Goal: Task Accomplishment & Management: Use online tool/utility

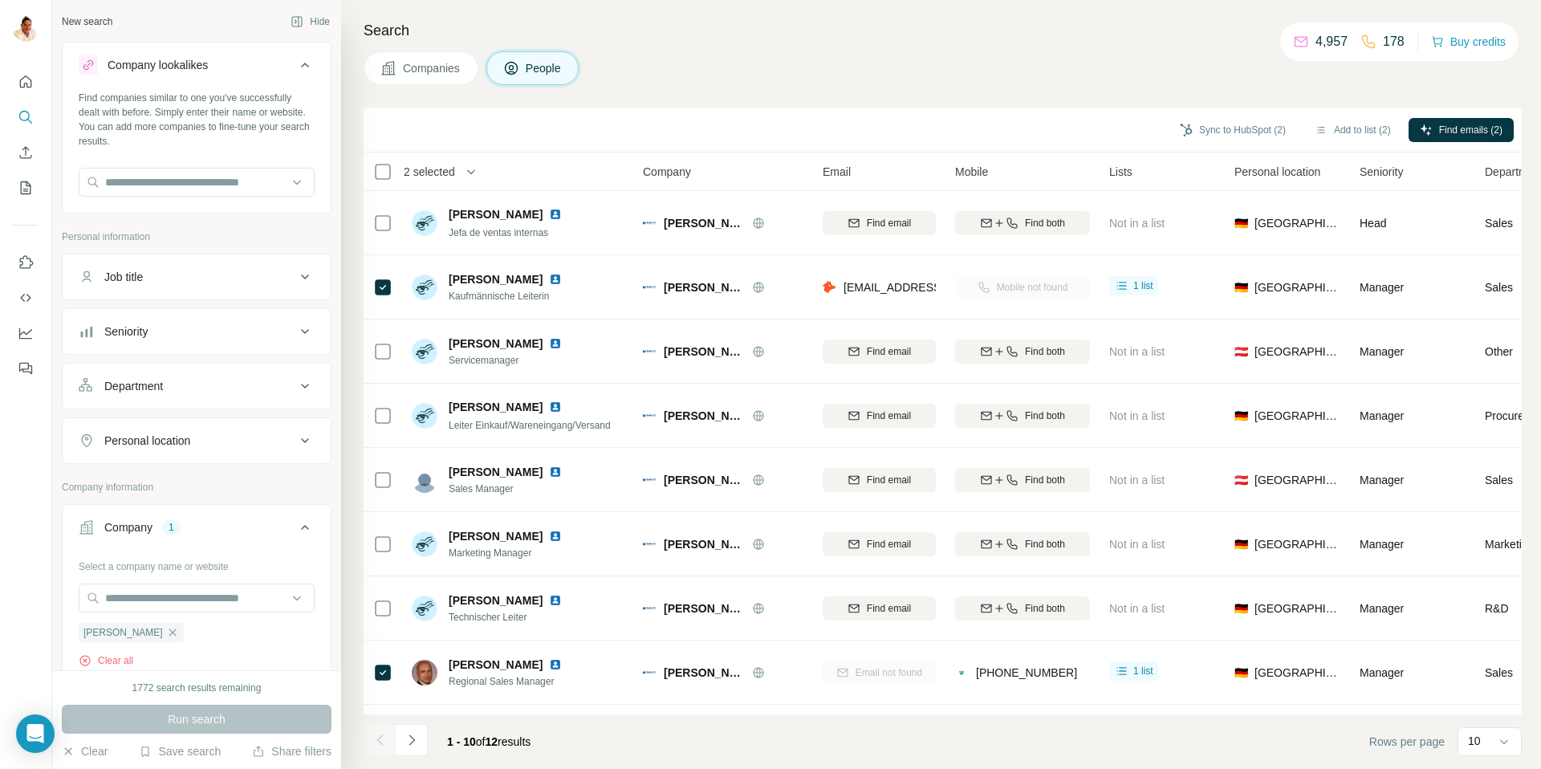
scroll to position [181, 0]
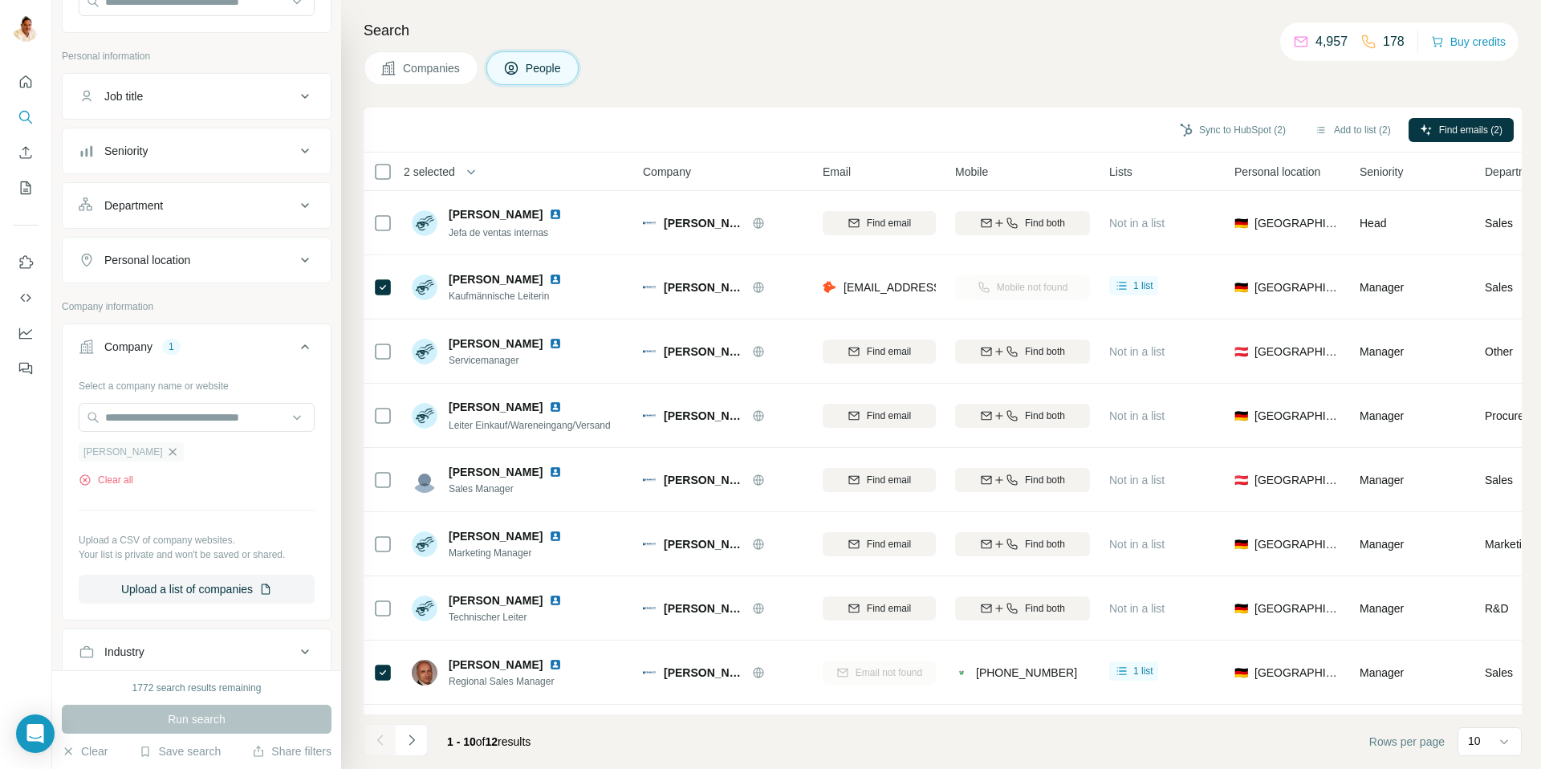
click at [166, 451] on icon "button" at bounding box center [172, 451] width 13 height 13
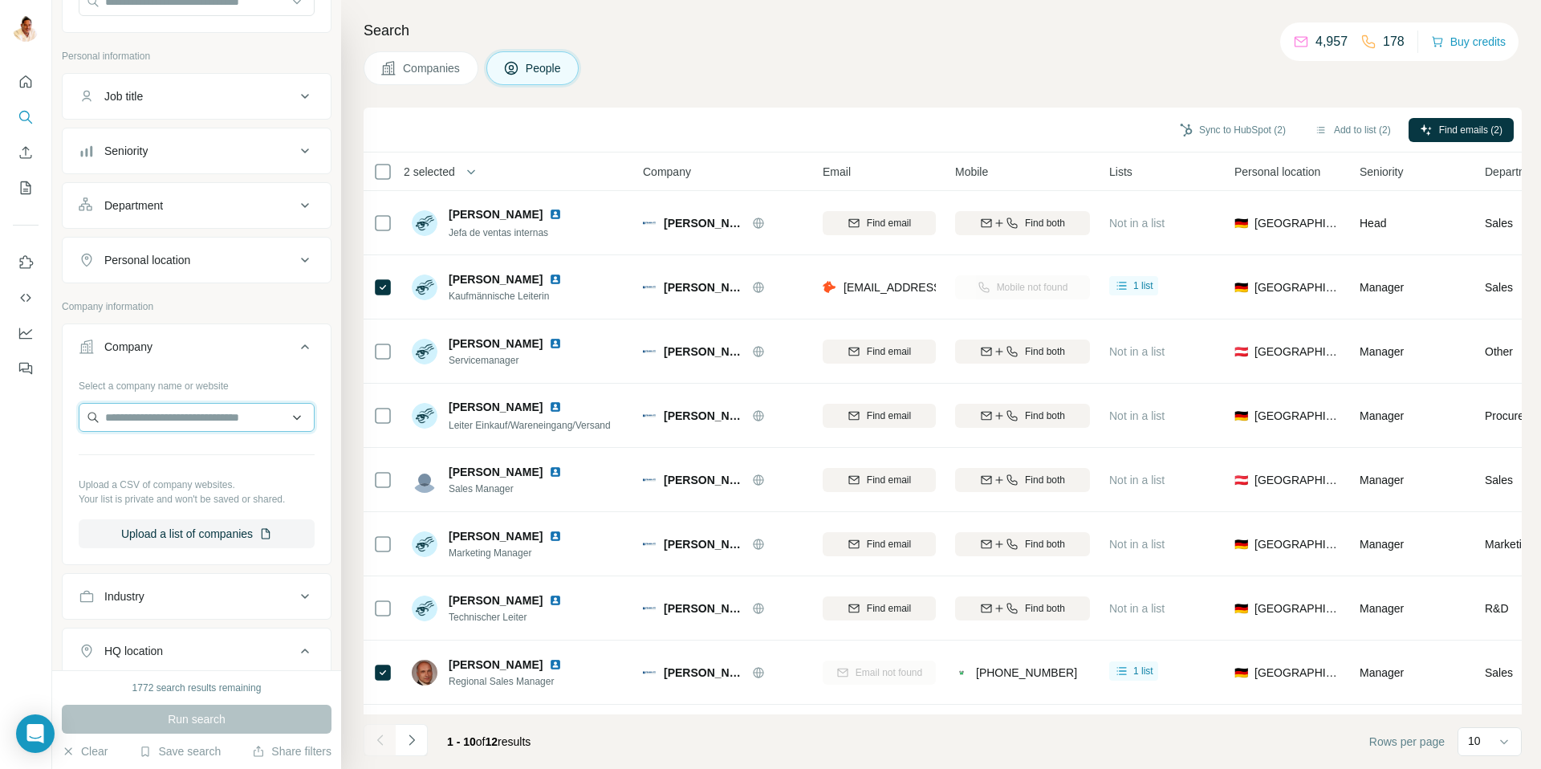
click at [136, 410] on input "text" at bounding box center [197, 417] width 236 height 29
paste input "*********"
type input "*********"
click at [165, 457] on p "UMD Industrieservice Lengede" at bounding box center [201, 453] width 154 height 16
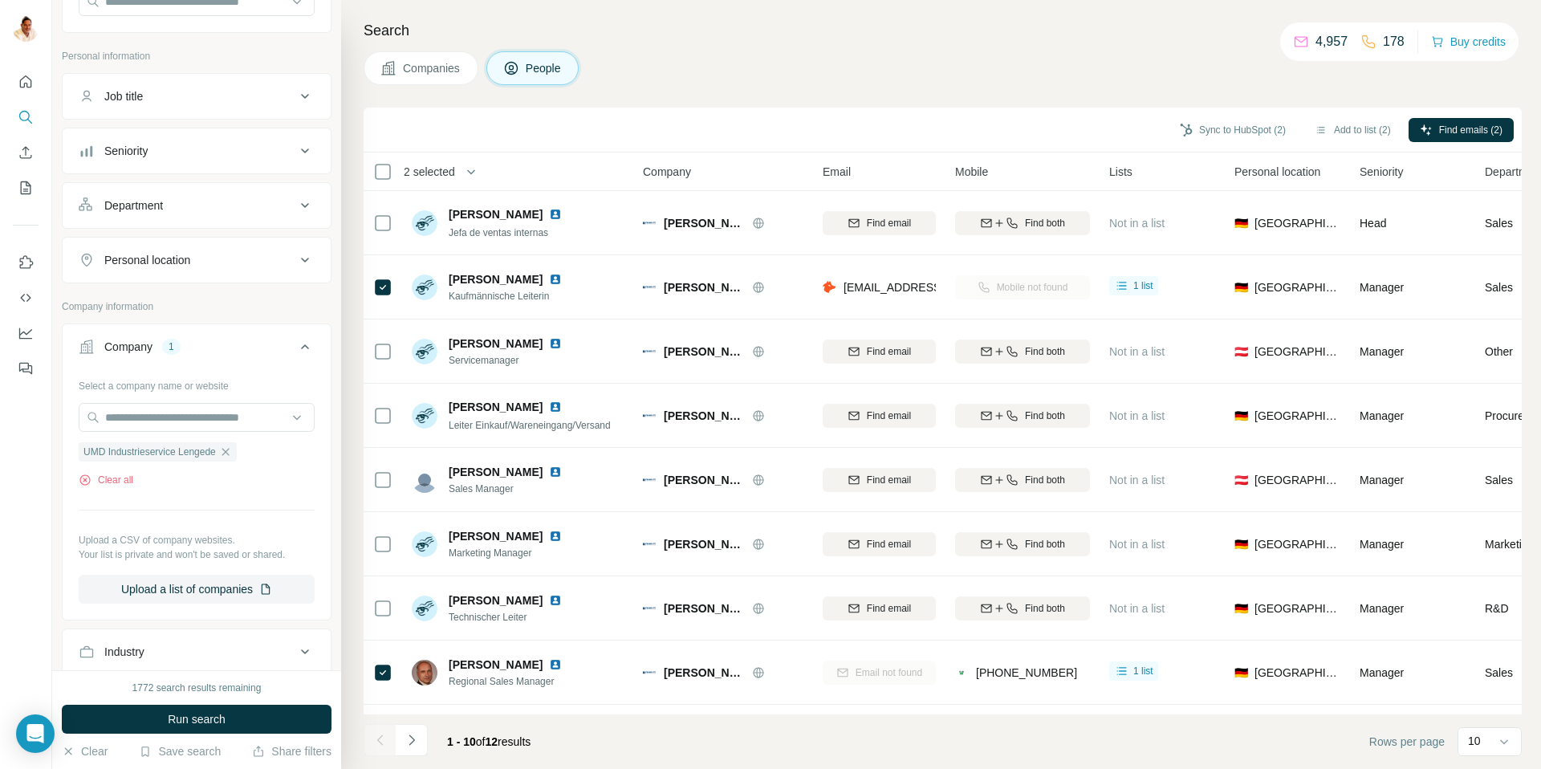
click at [205, 713] on span "Run search" at bounding box center [197, 719] width 58 height 16
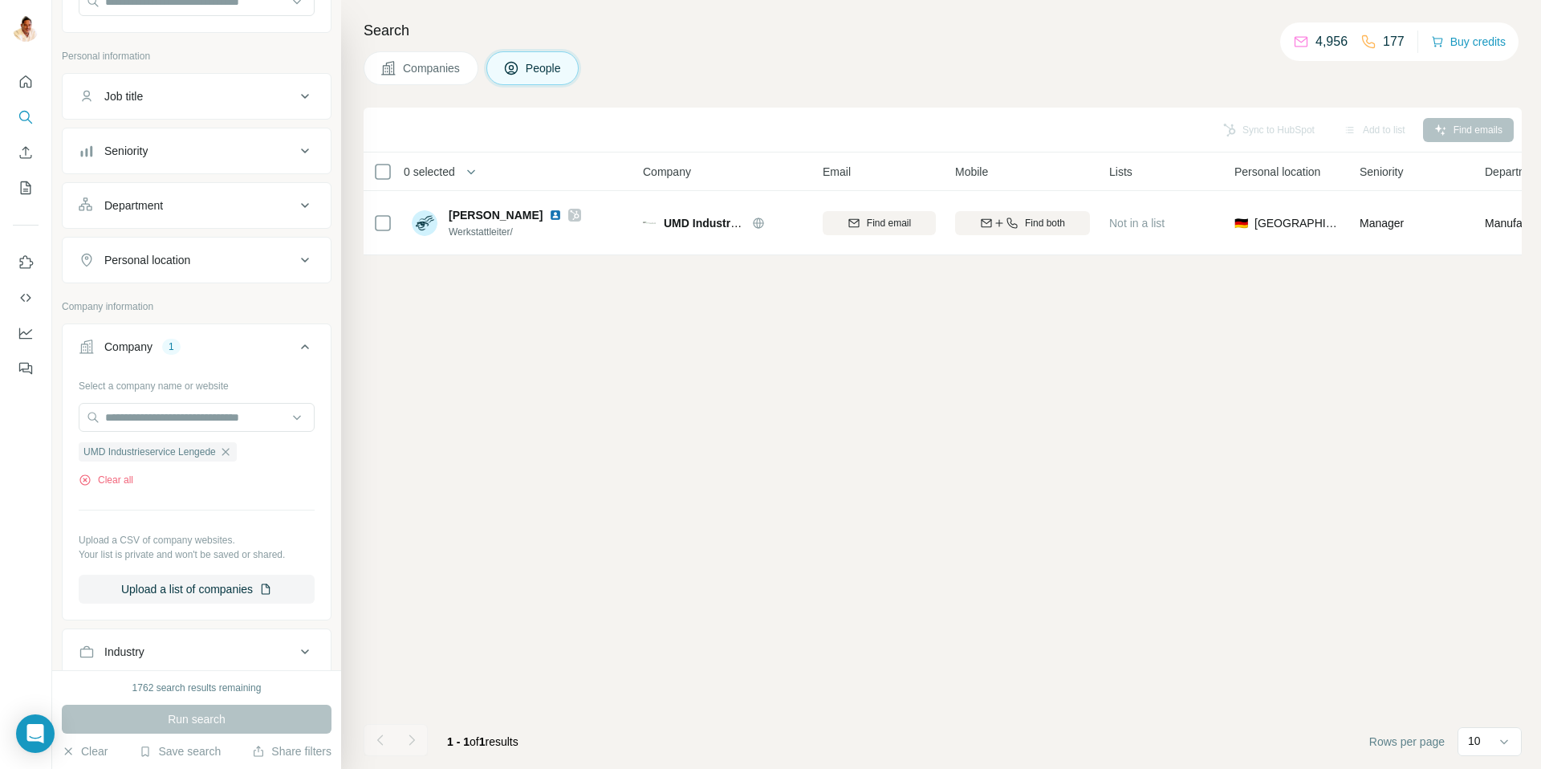
scroll to position [90, 0]
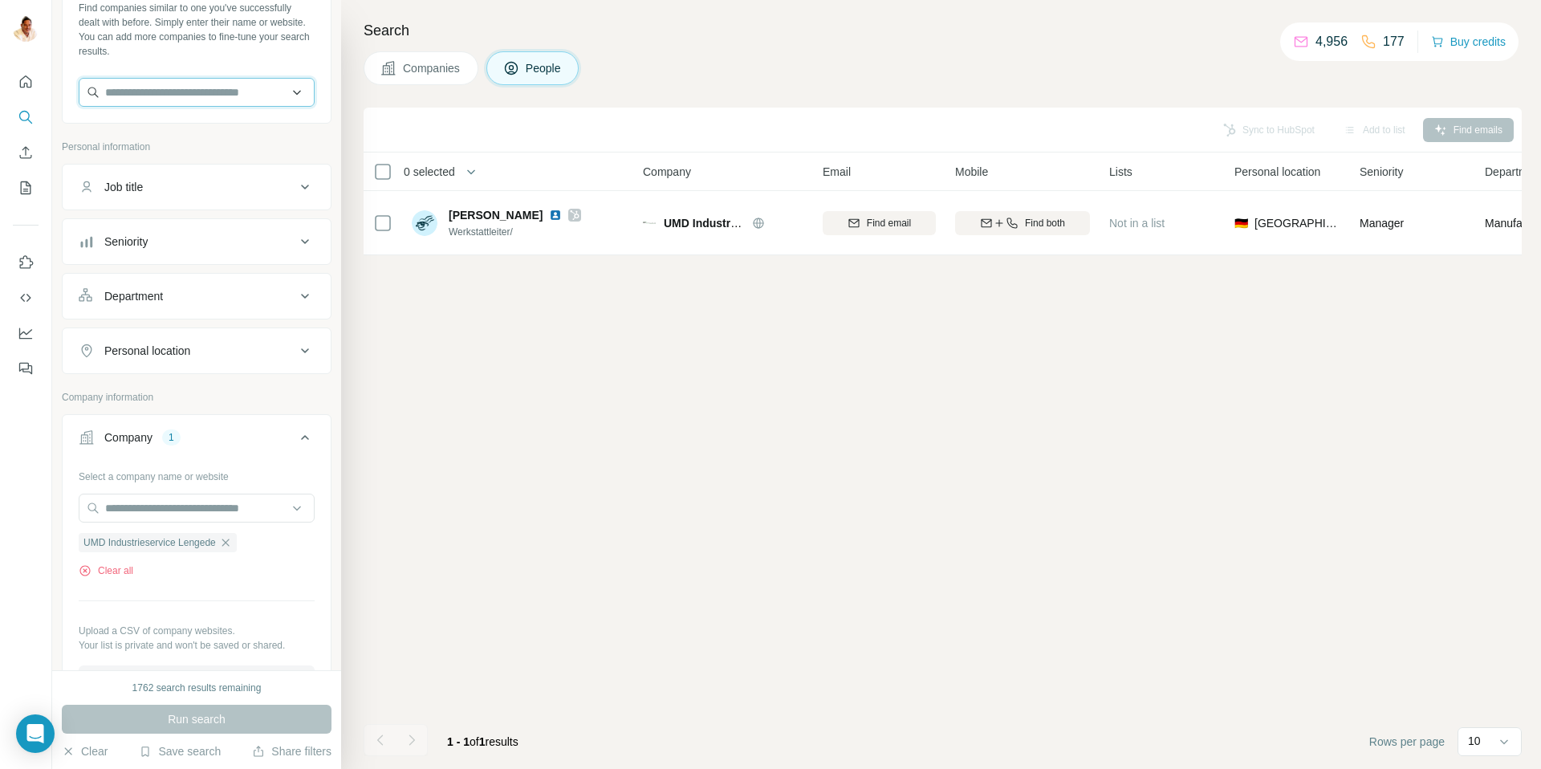
click at [166, 101] on input "text" at bounding box center [197, 92] width 236 height 29
paste input "**********"
type input "**********"
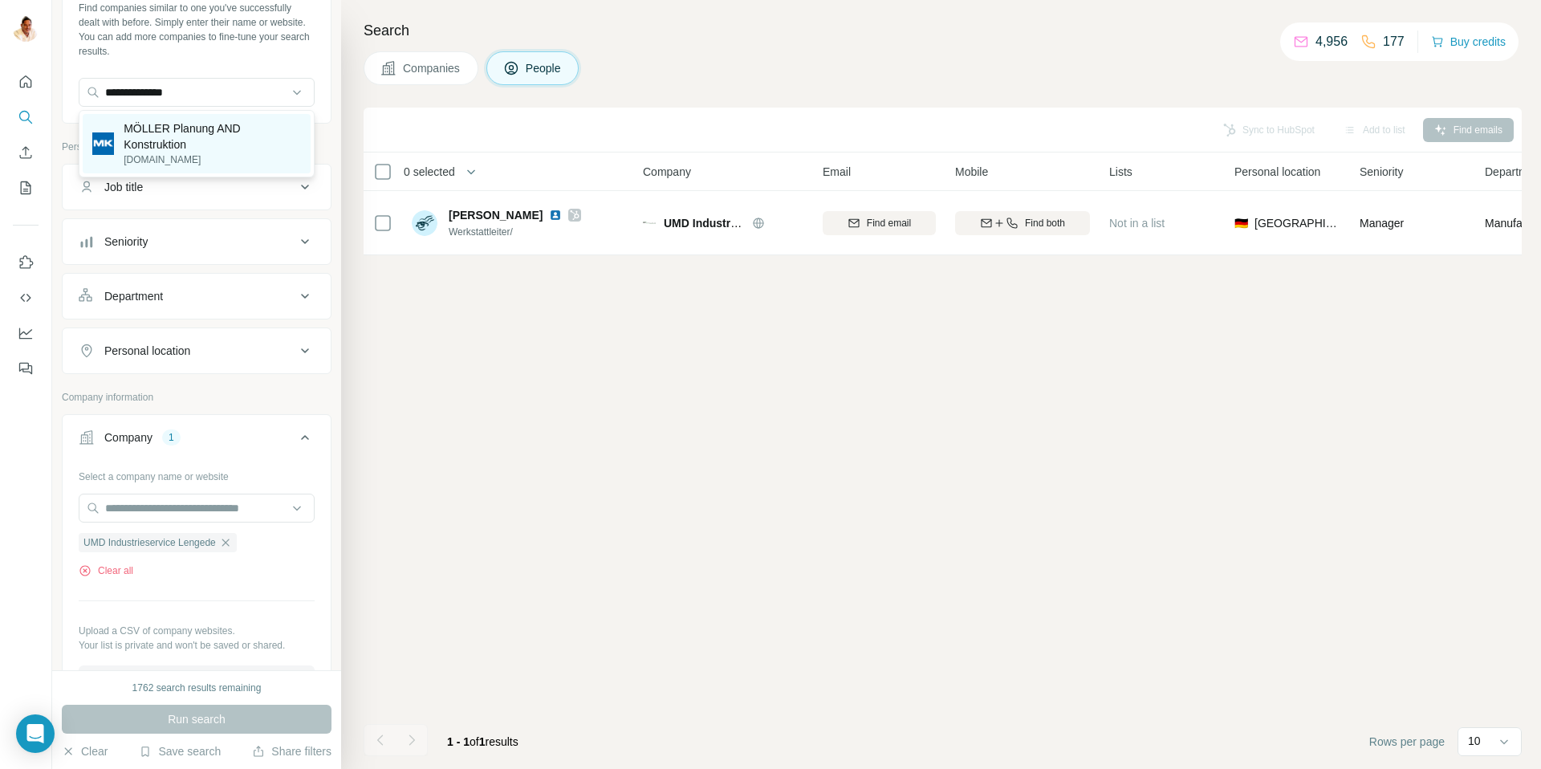
click at [163, 141] on p "MÖLLER Planung AND Konstruktion" at bounding box center [212, 136] width 177 height 32
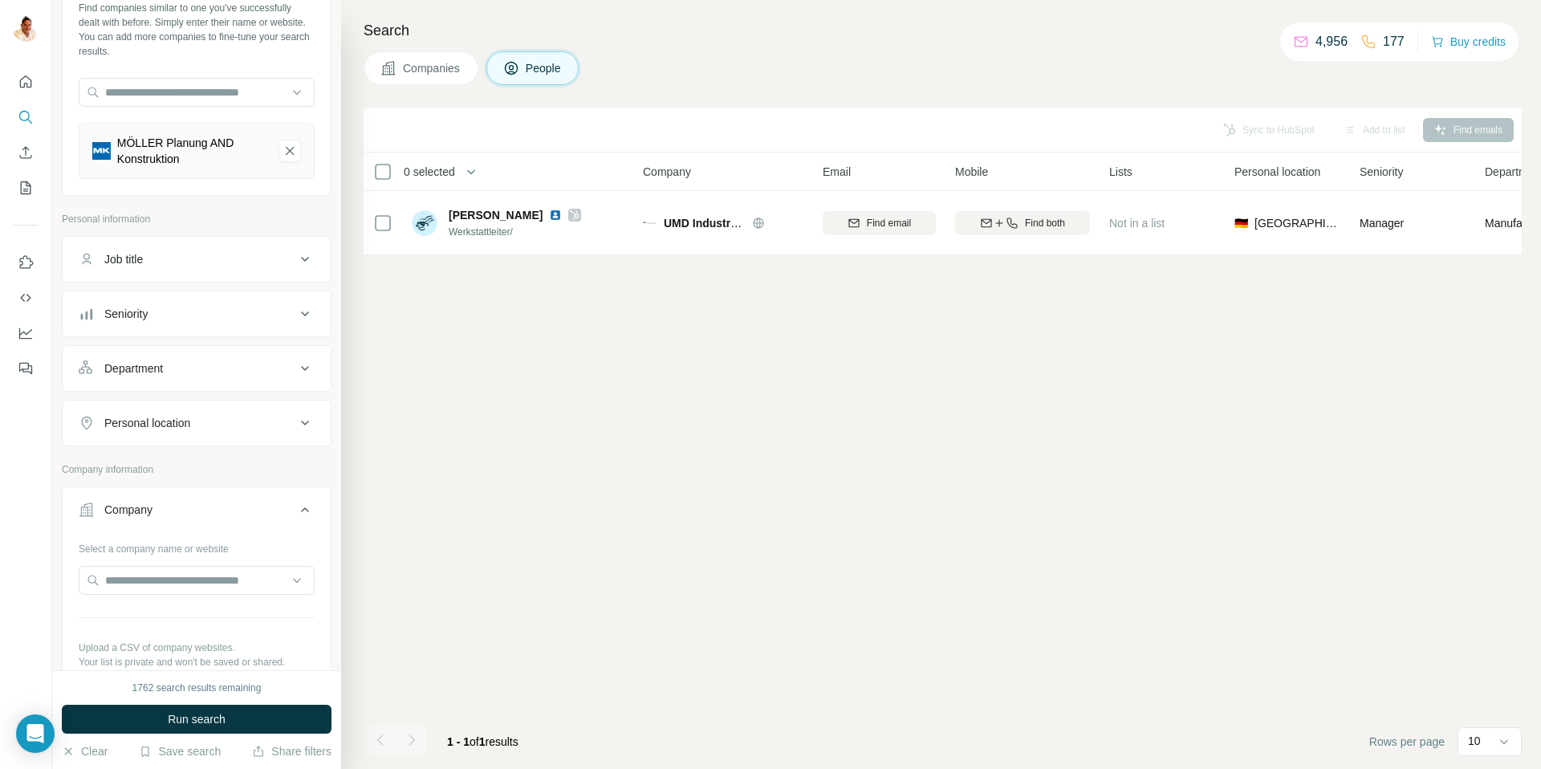
click at [185, 724] on span "Run search" at bounding box center [197, 719] width 58 height 16
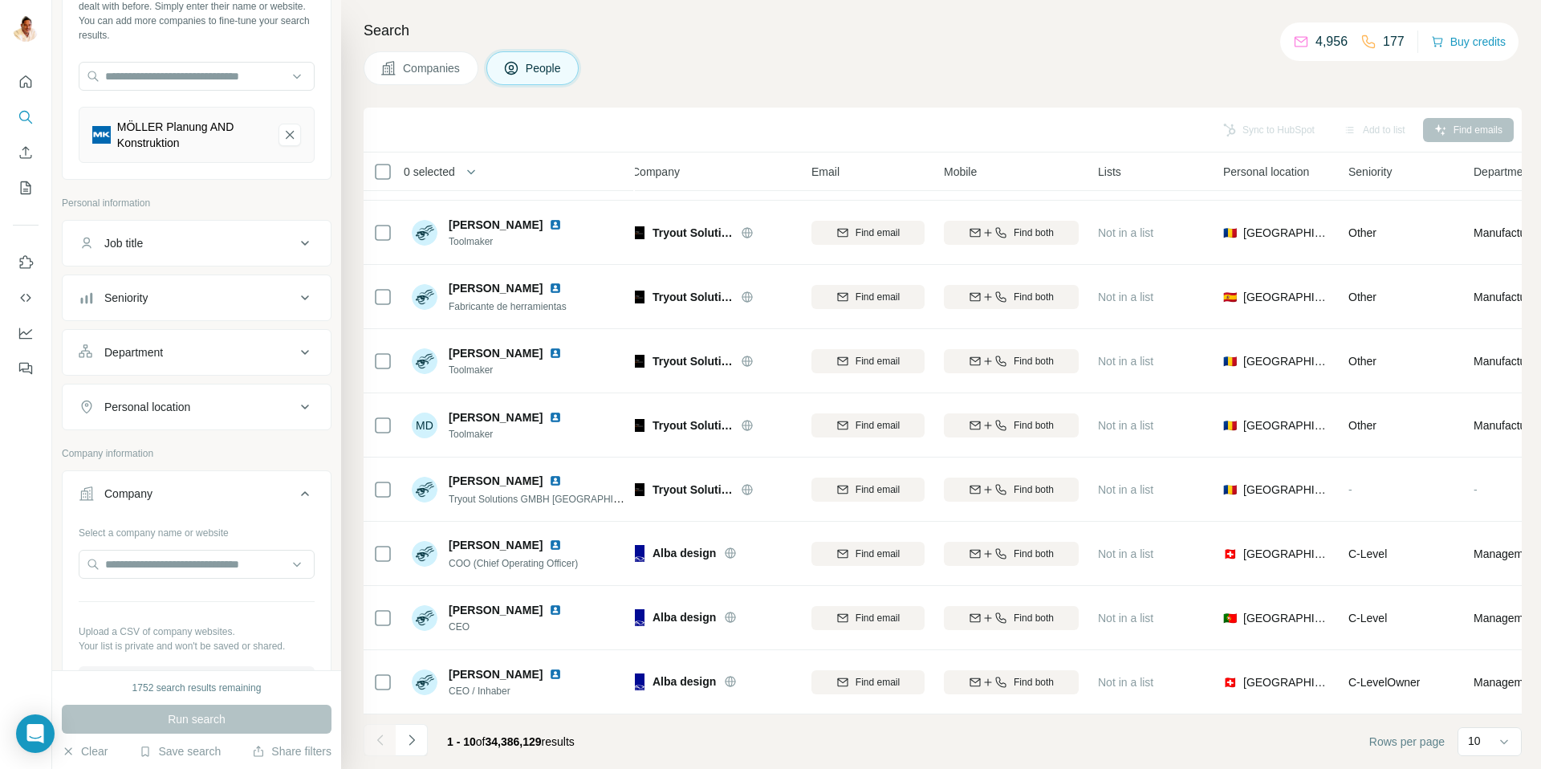
scroll to position [74, 0]
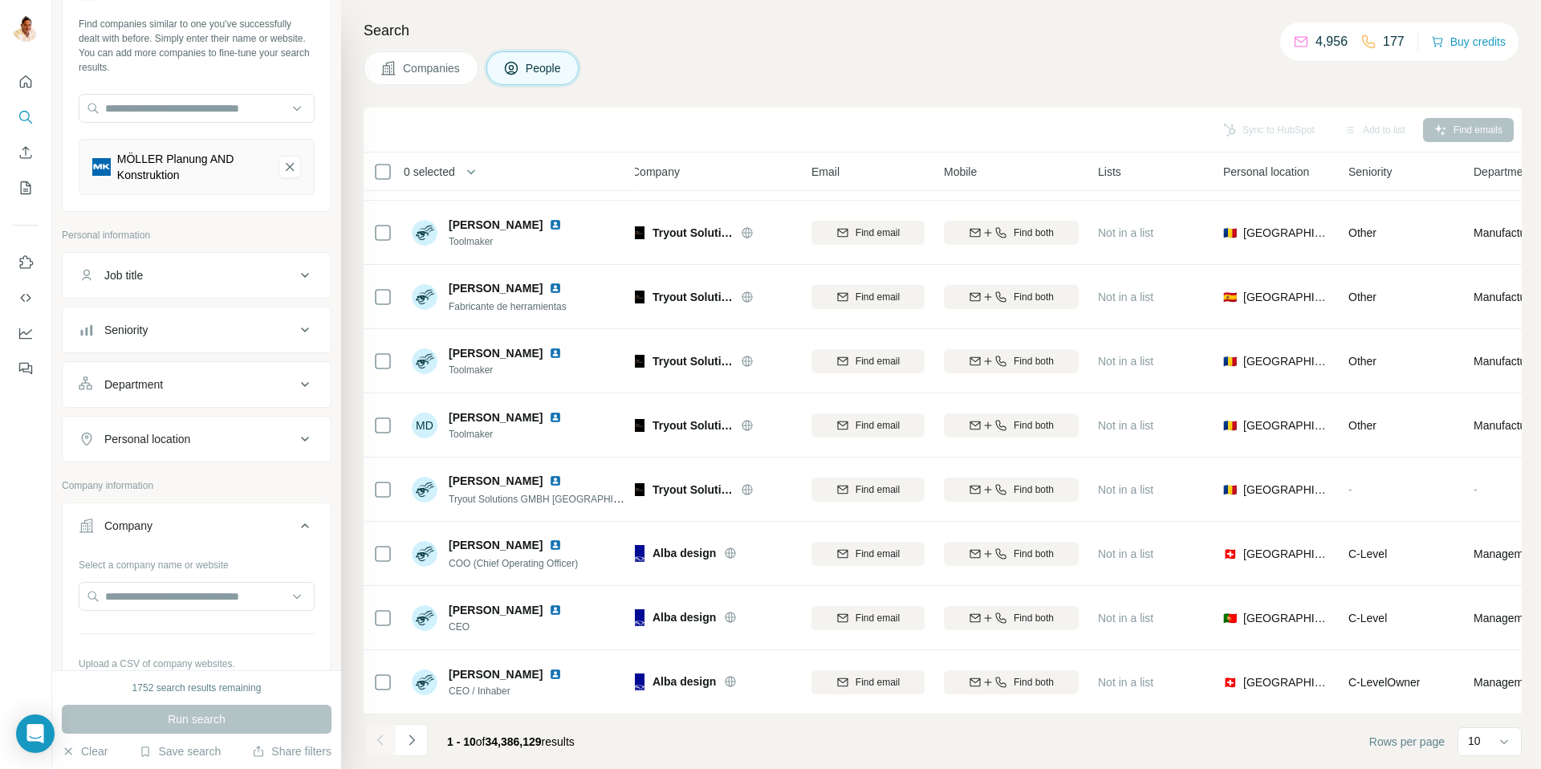
click at [295, 166] on icon "MÖLLER Planung AND Konstruktion-remove-button" at bounding box center [289, 167] width 14 height 16
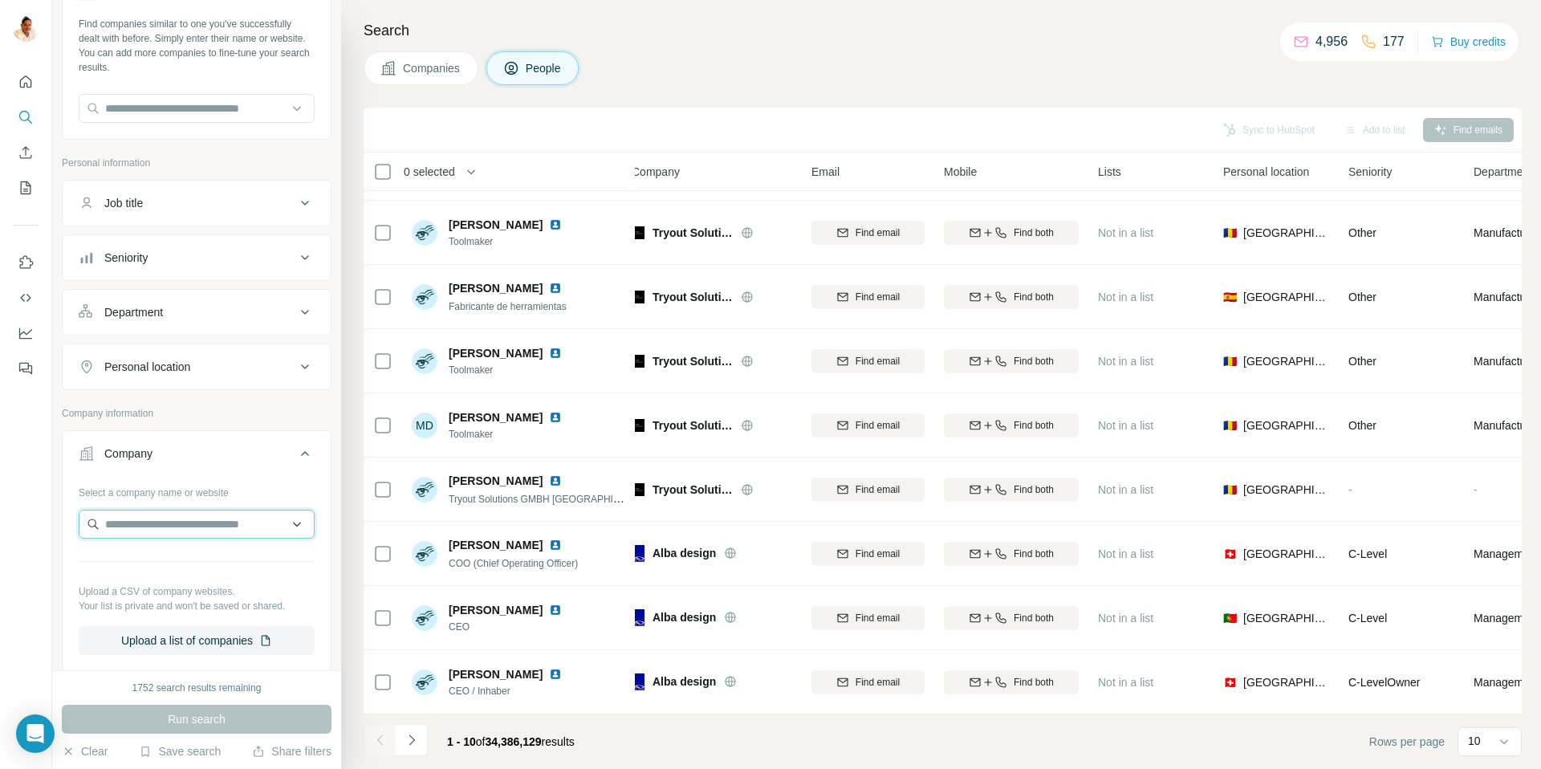
click at [198, 529] on input "text" at bounding box center [197, 524] width 236 height 29
paste input "**********"
type input "**********"
click at [181, 560] on p "MÖLLER Planung AND Konstruktion" at bounding box center [212, 568] width 177 height 32
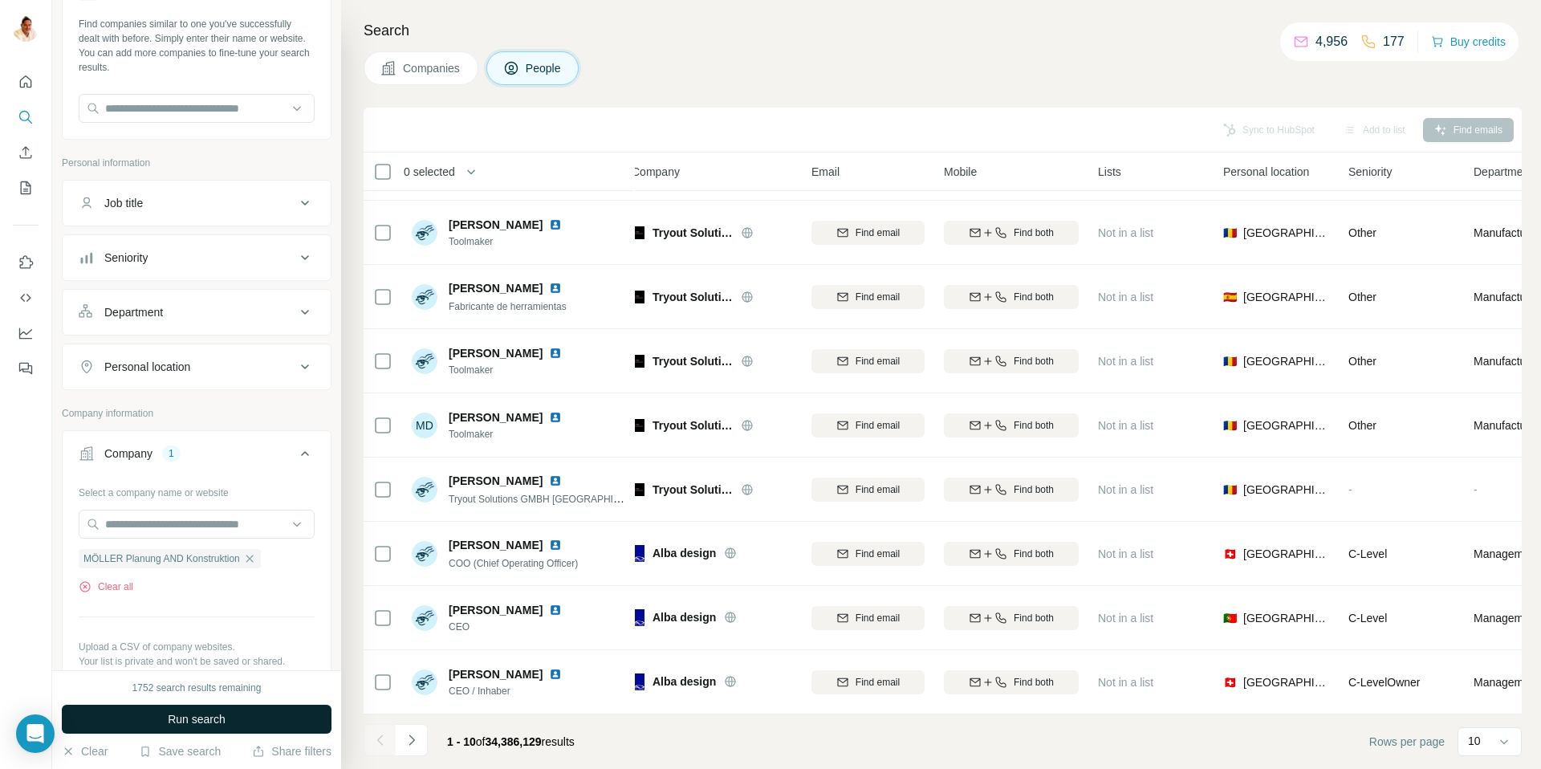
click at [219, 717] on span "Run search" at bounding box center [197, 719] width 58 height 16
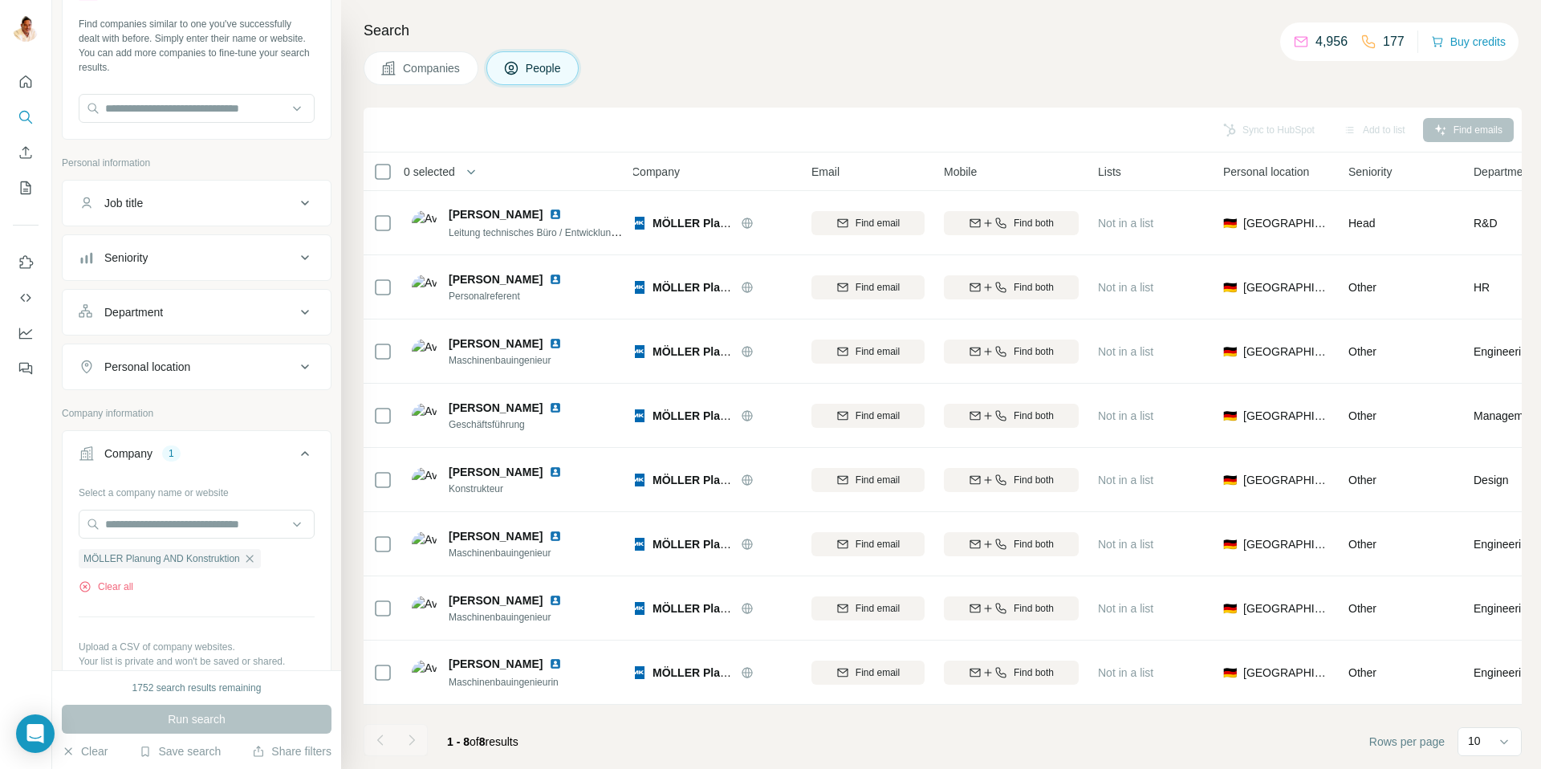
scroll to position [0, 11]
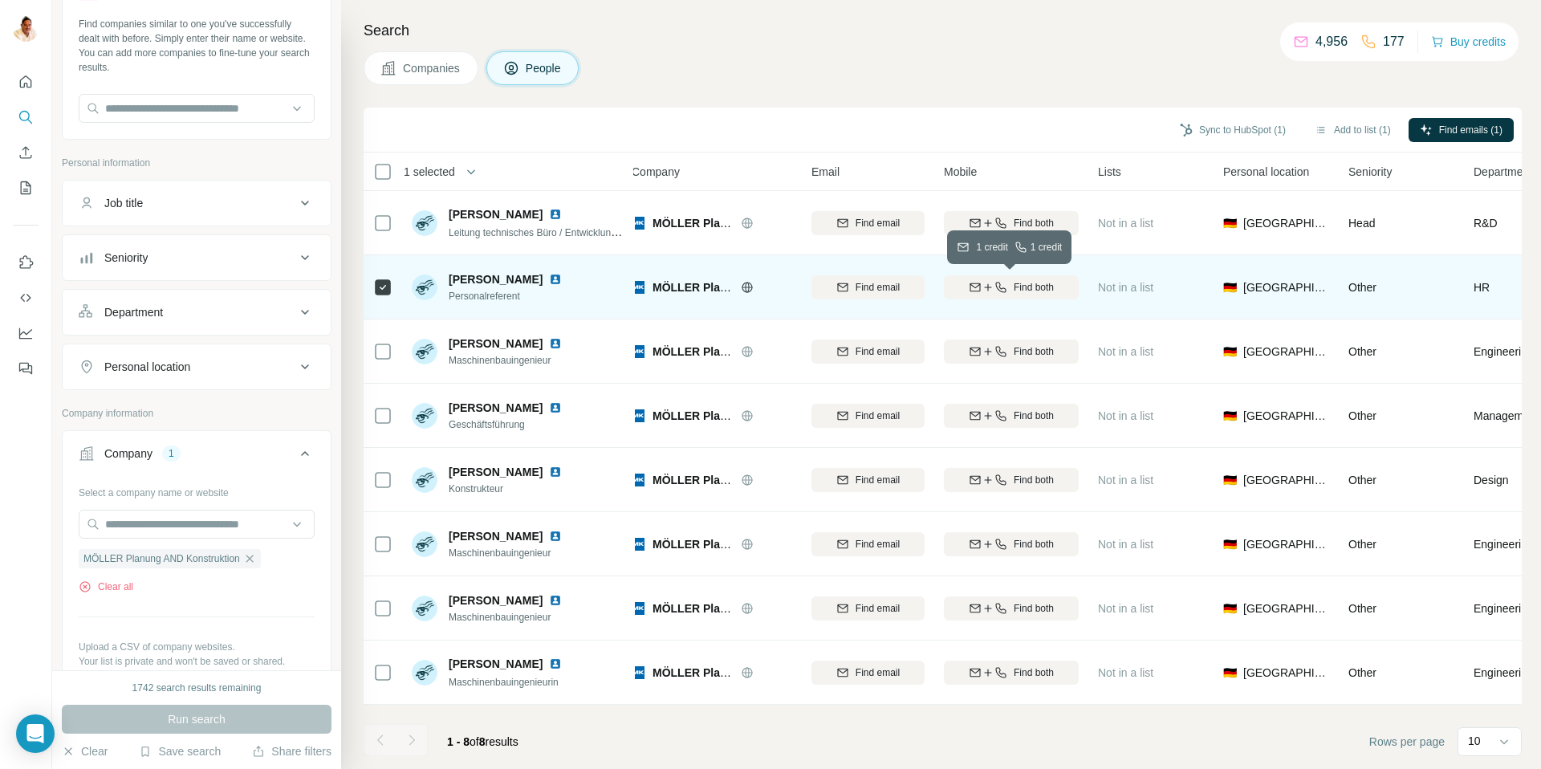
click at [1031, 286] on span "Find both" at bounding box center [1034, 287] width 40 height 14
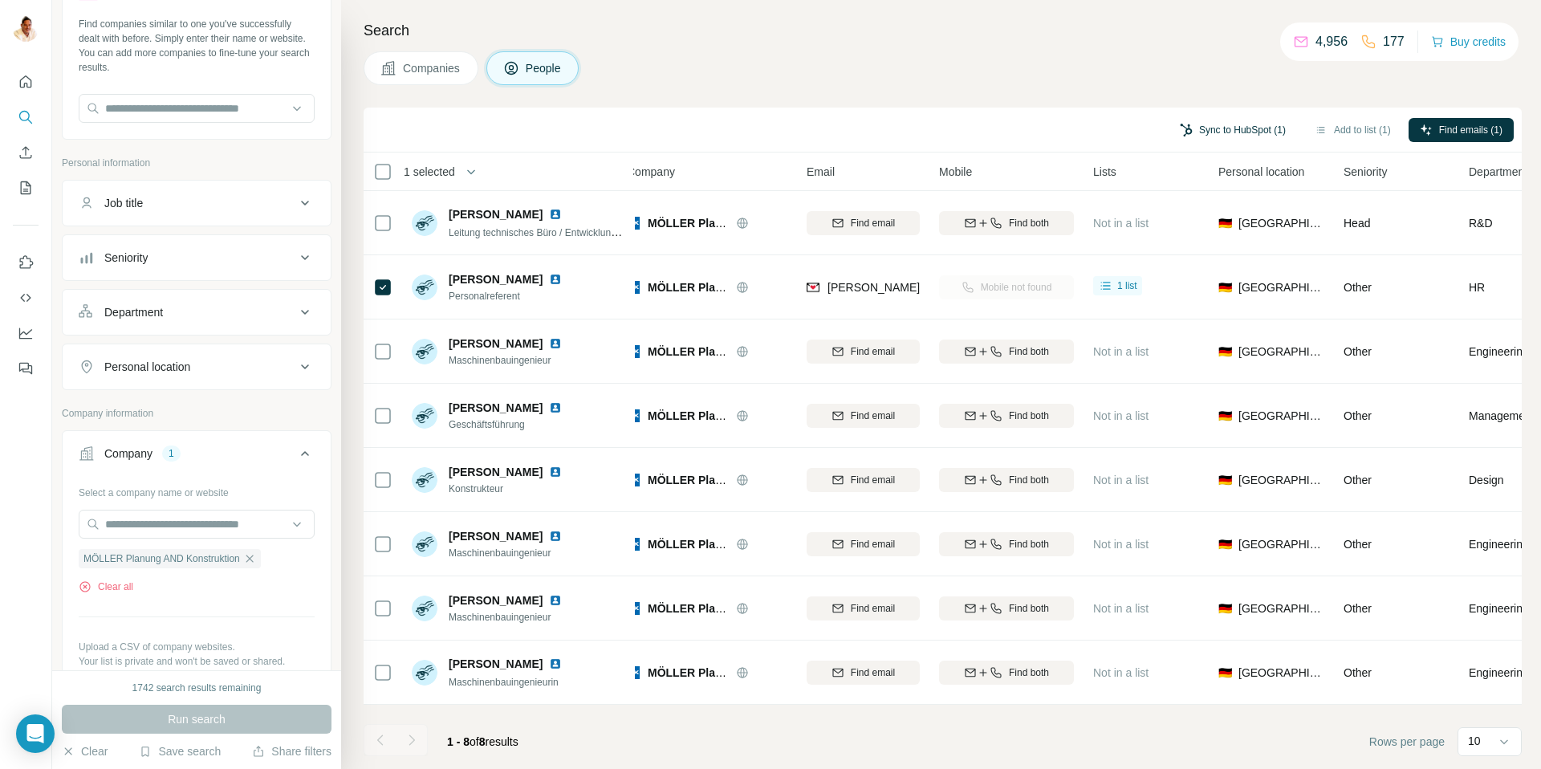
click at [1206, 132] on button "Sync to HubSpot (1)" at bounding box center [1232, 130] width 128 height 24
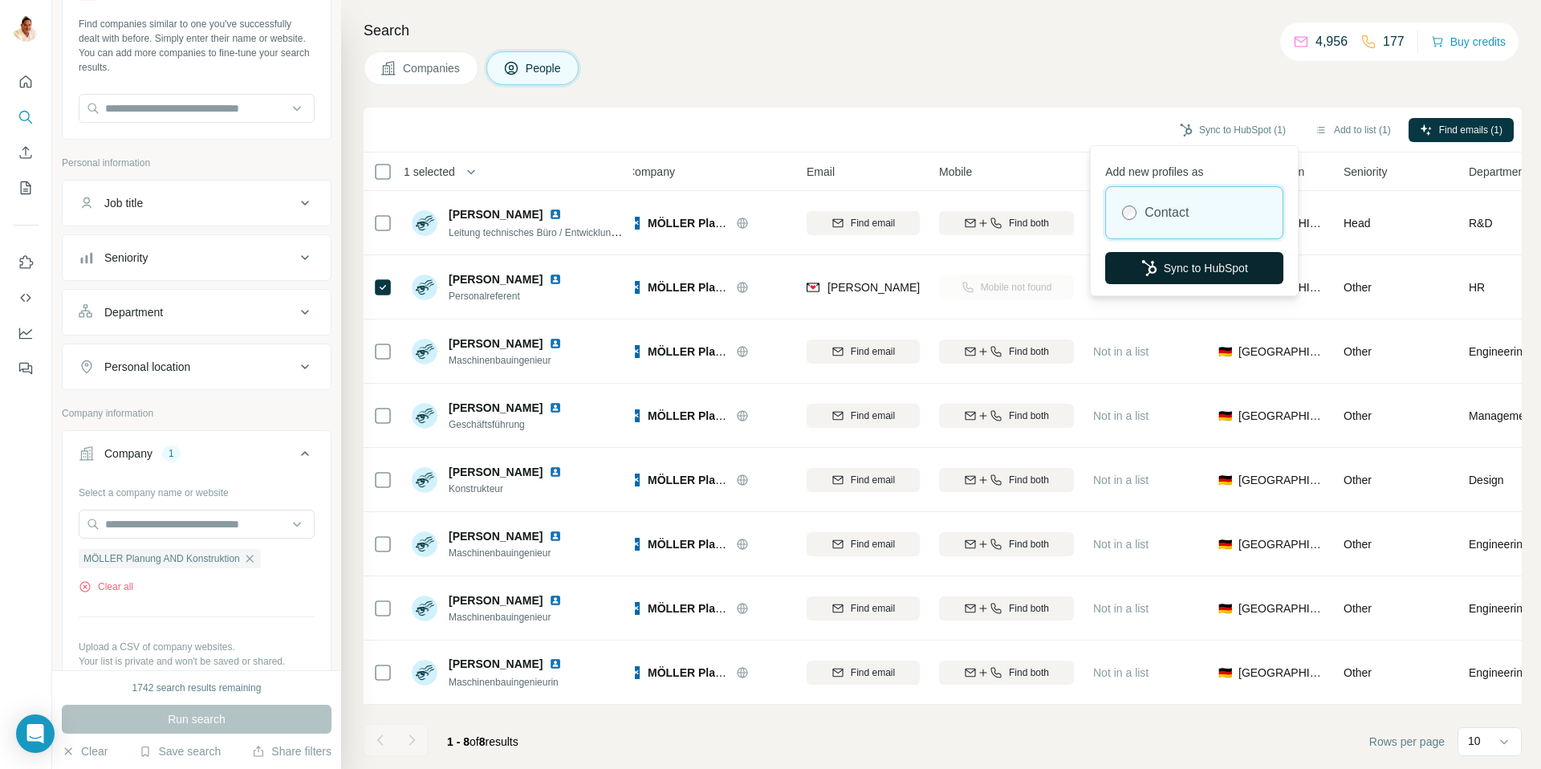
click at [1177, 269] on button "Sync to HubSpot" at bounding box center [1194, 268] width 178 height 32
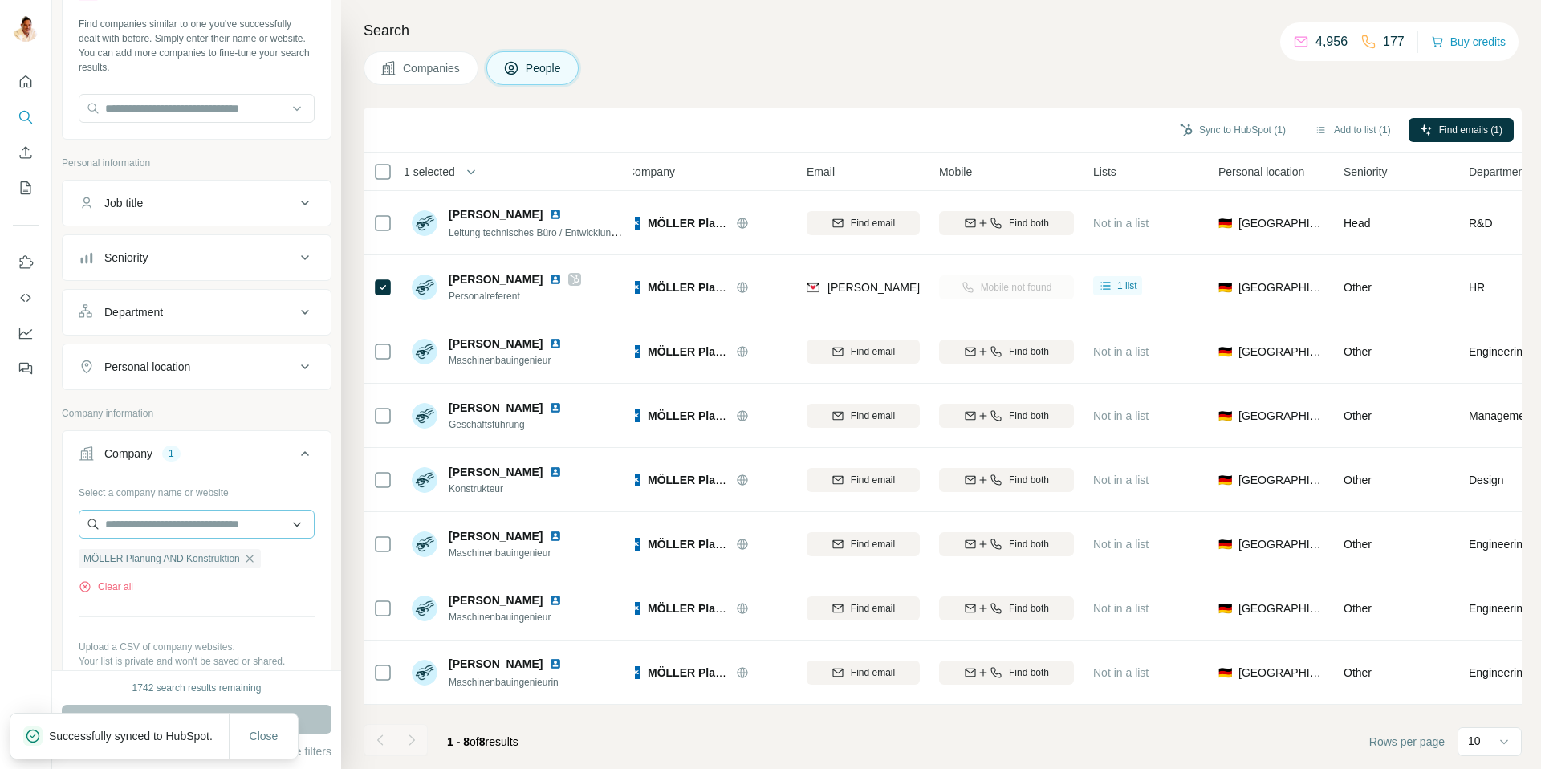
scroll to position [0, 0]
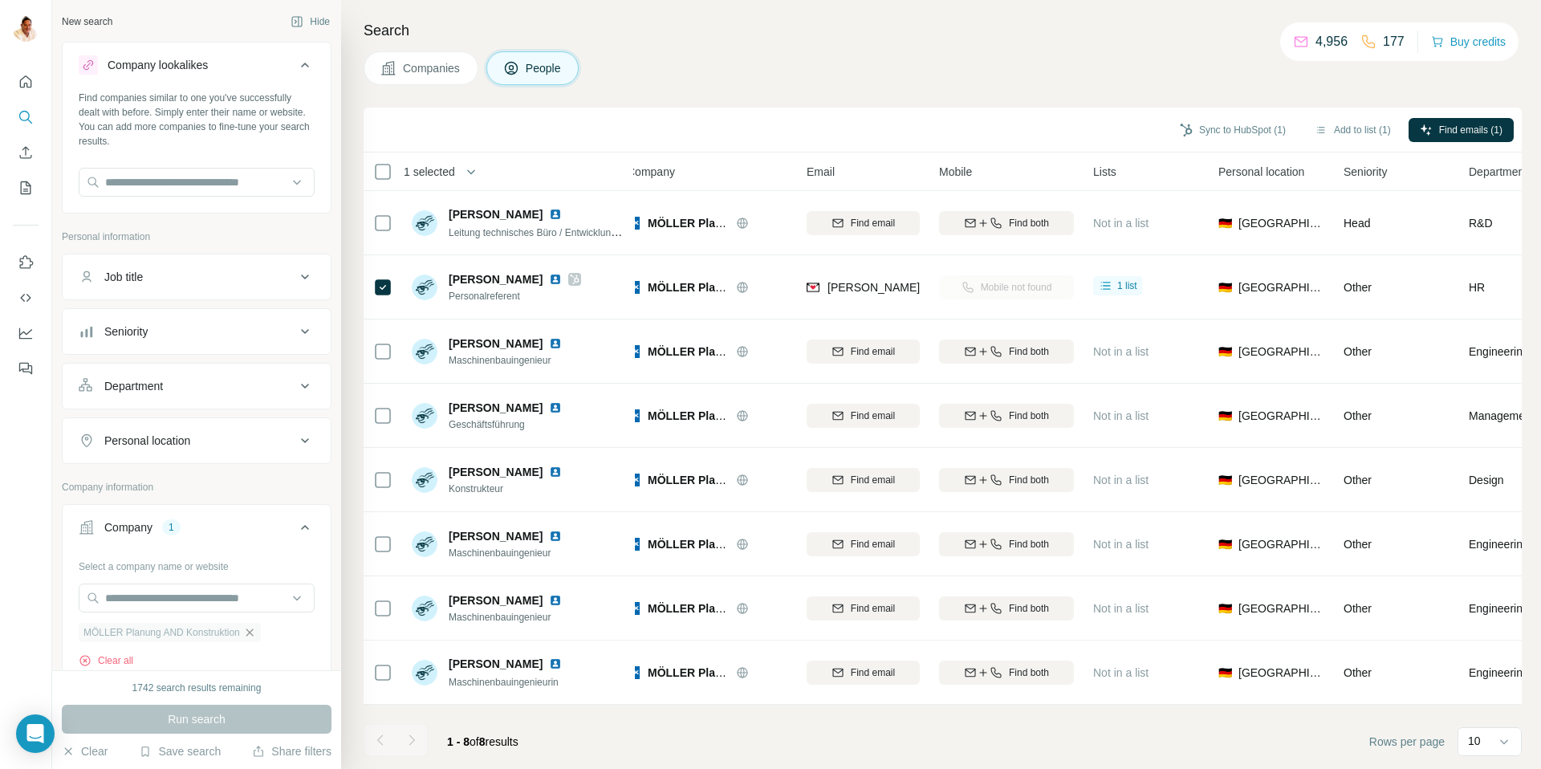
click at [251, 633] on icon "button" at bounding box center [249, 632] width 13 height 13
click at [214, 599] on input "text" at bounding box center [197, 597] width 236 height 29
paste input "*********"
type input "*********"
click at [204, 635] on div "Betebe GmbH [DOMAIN_NAME]" at bounding box center [197, 641] width 228 height 43
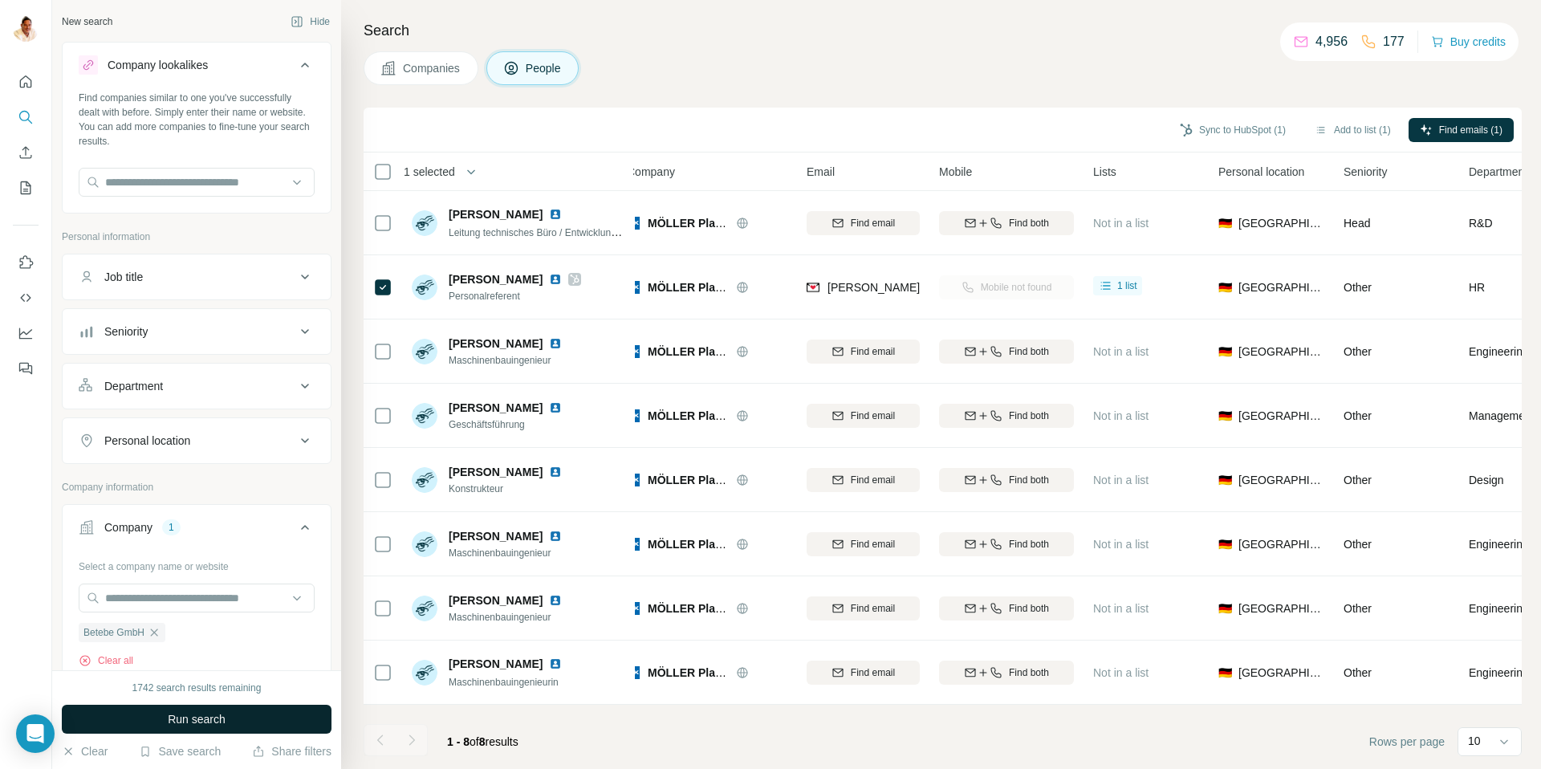
click at [241, 713] on button "Run search" at bounding box center [197, 719] width 270 height 29
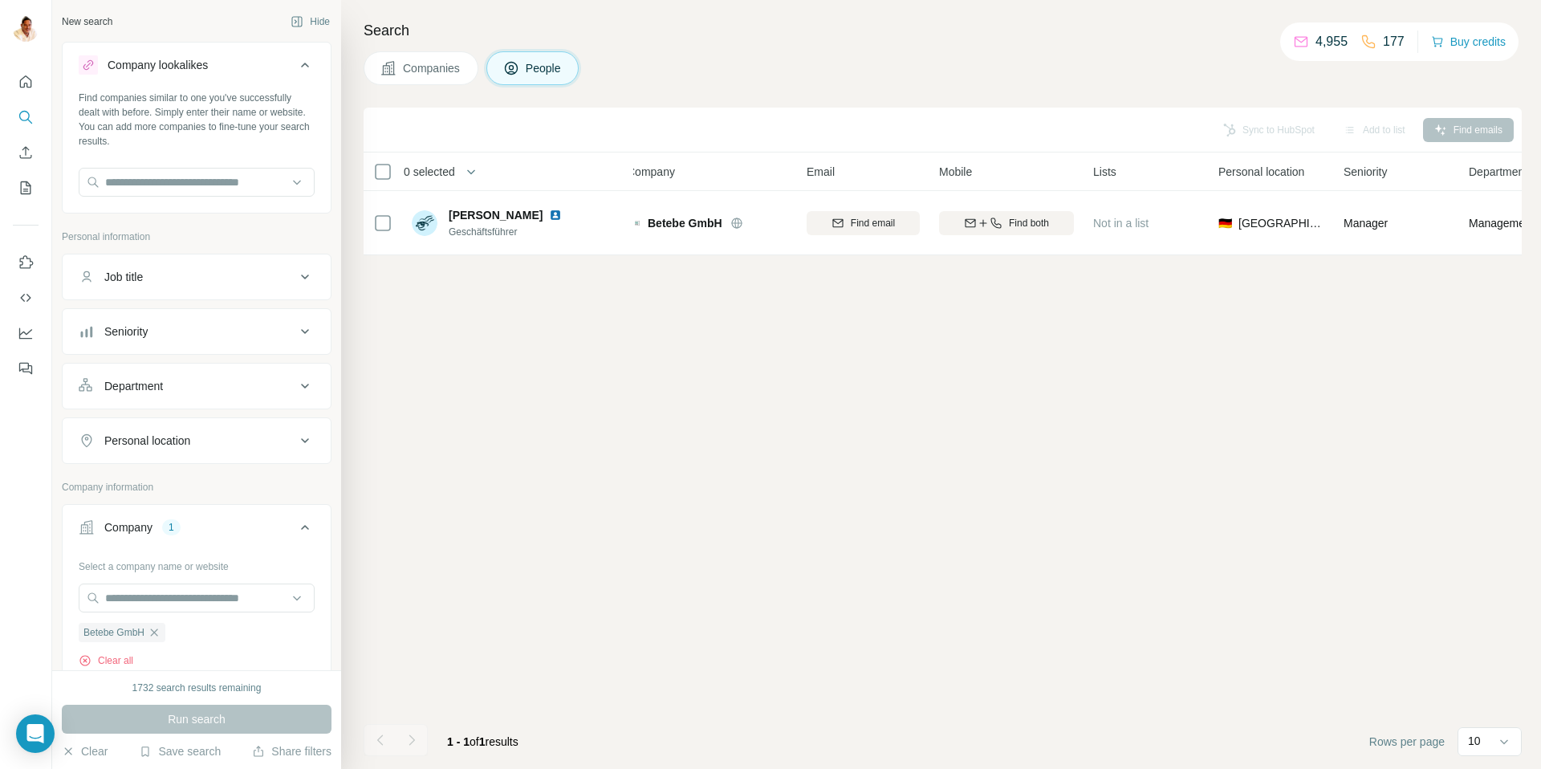
click at [420, 63] on span "Companies" at bounding box center [432, 68] width 59 height 16
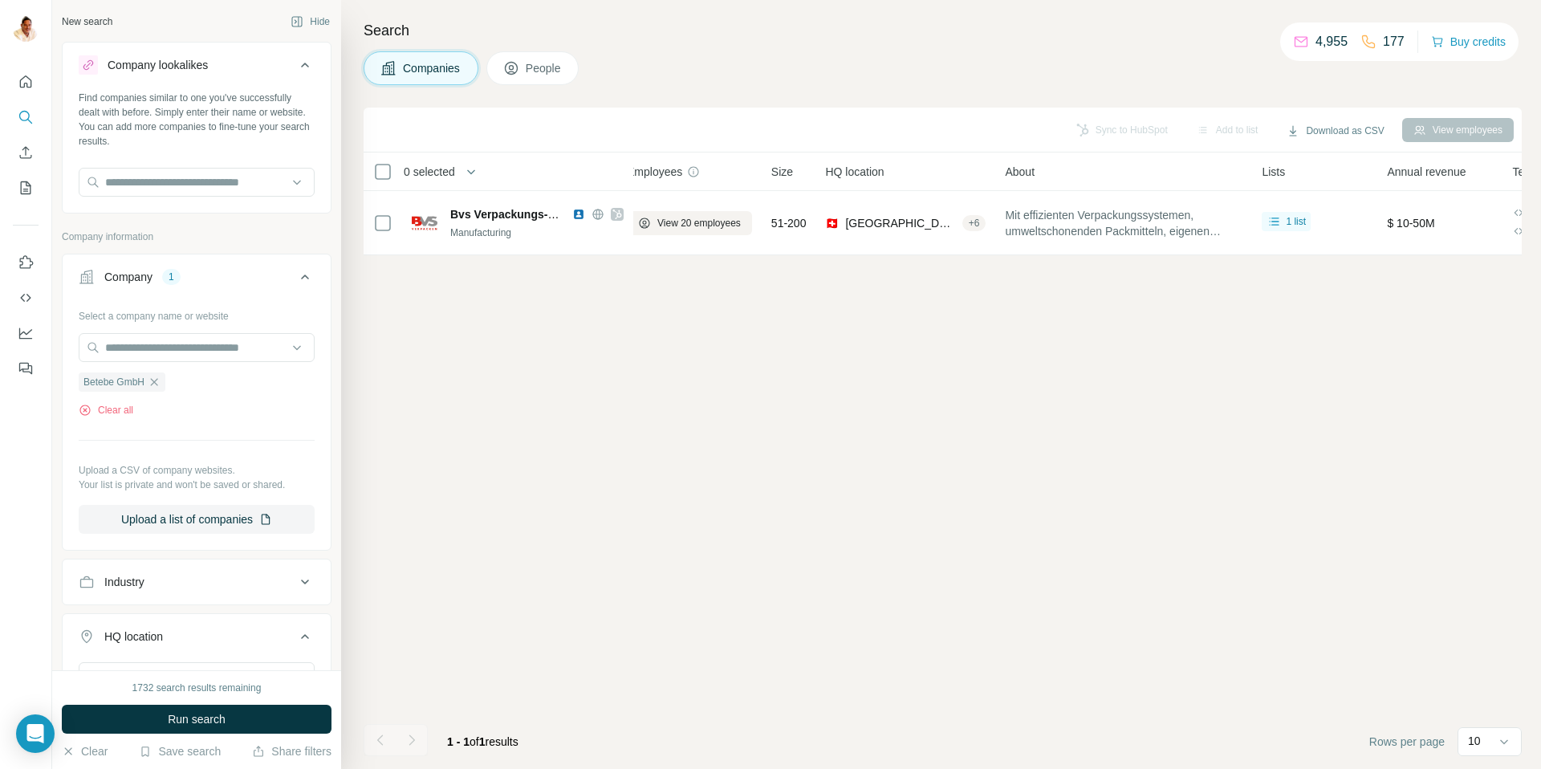
click at [535, 64] on span "People" at bounding box center [544, 68] width 37 height 16
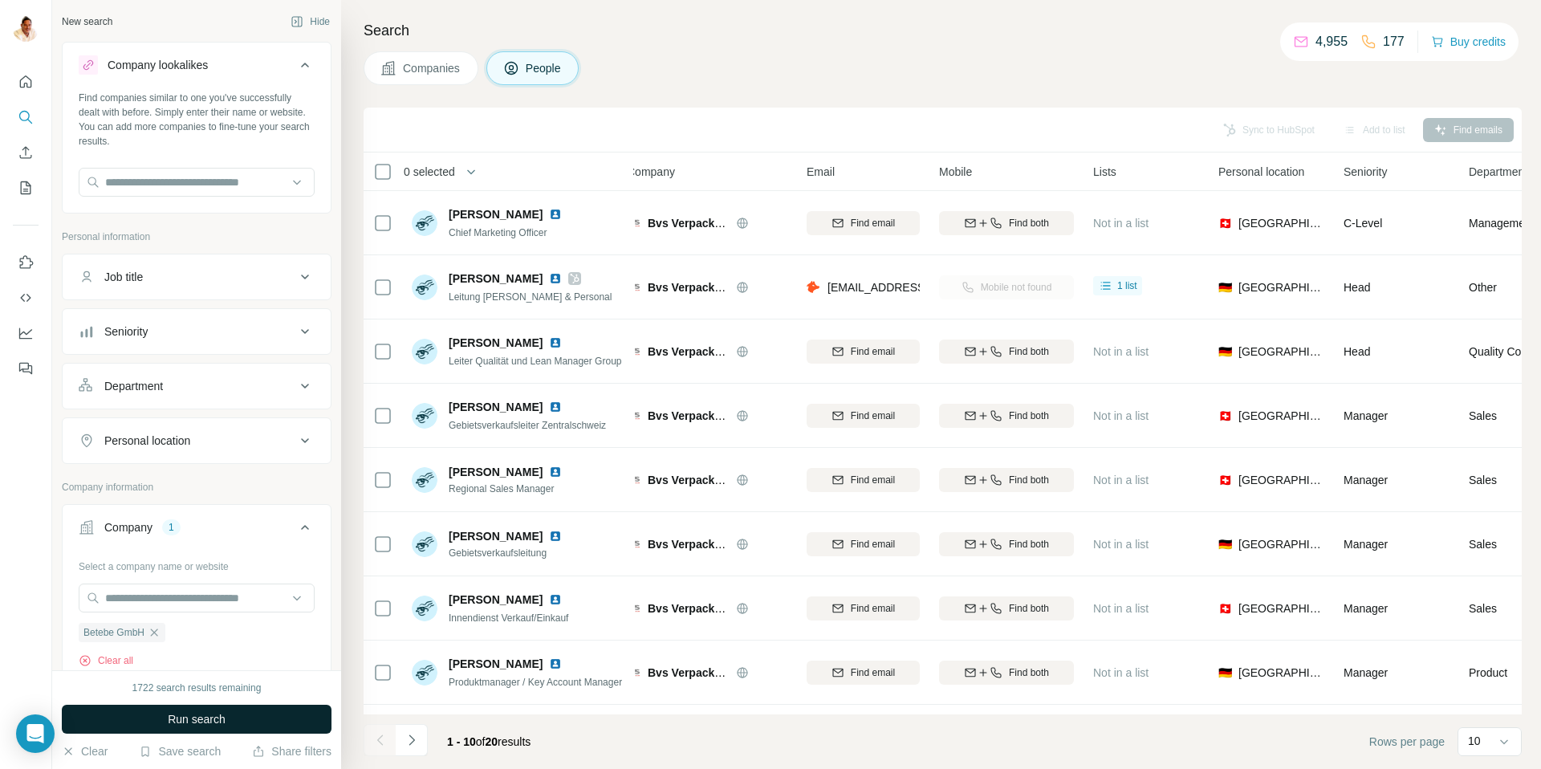
click at [181, 716] on span "Run search" at bounding box center [197, 719] width 58 height 16
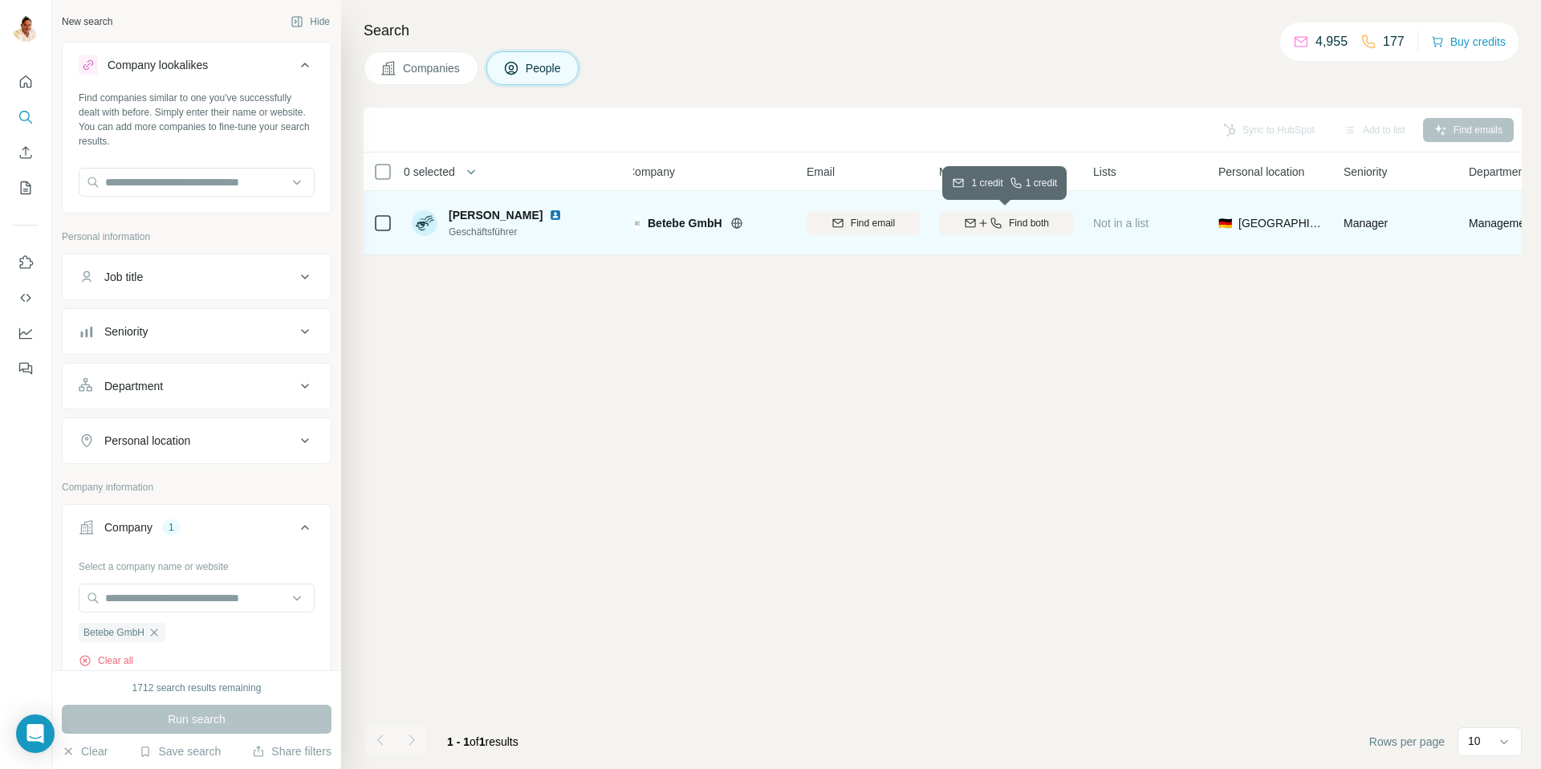
click at [998, 219] on icon "button" at bounding box center [996, 223] width 13 height 13
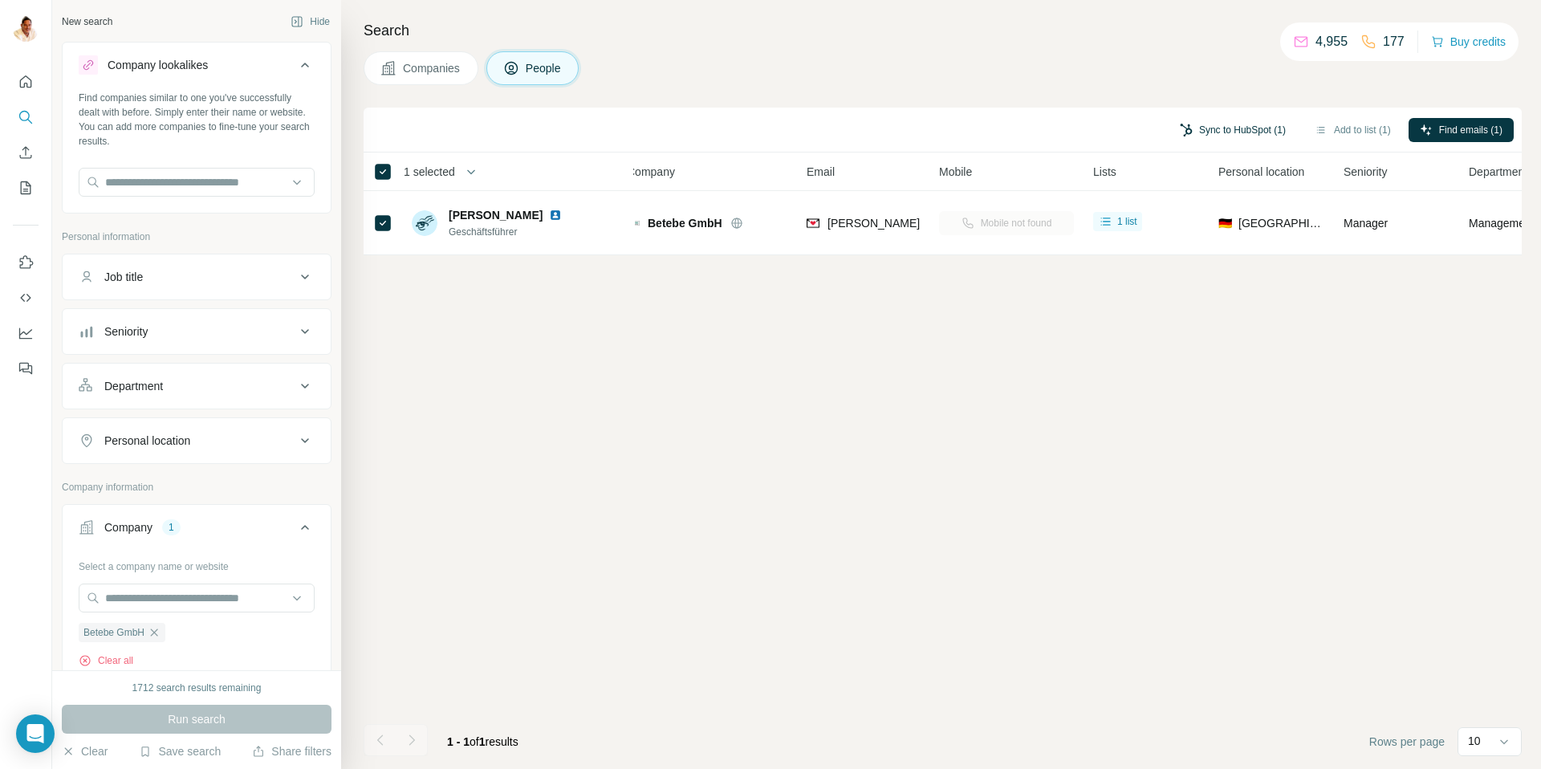
click at [1225, 126] on button "Sync to HubSpot (1)" at bounding box center [1232, 130] width 128 height 24
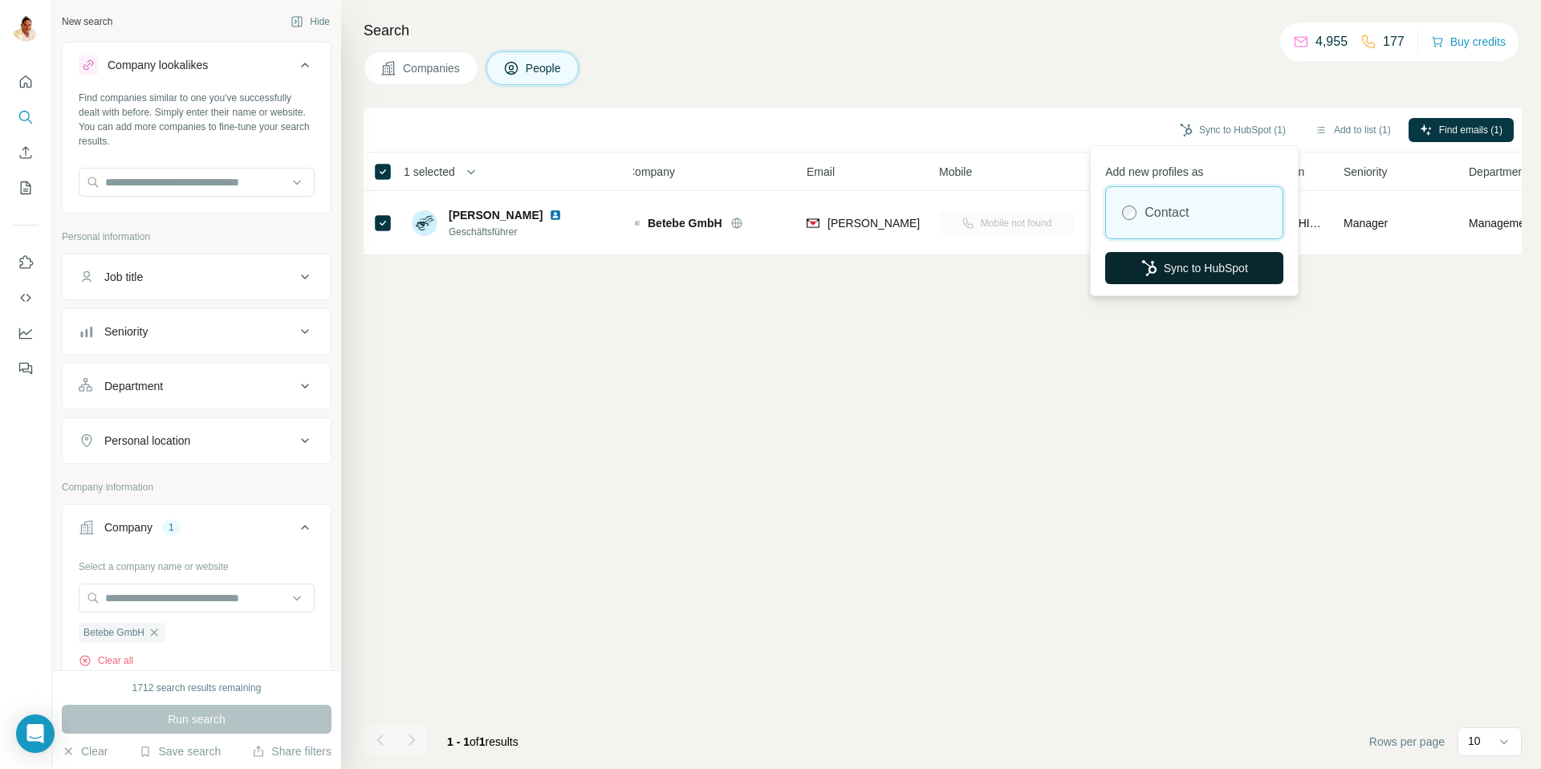
click at [1197, 264] on button "Sync to HubSpot" at bounding box center [1194, 268] width 178 height 32
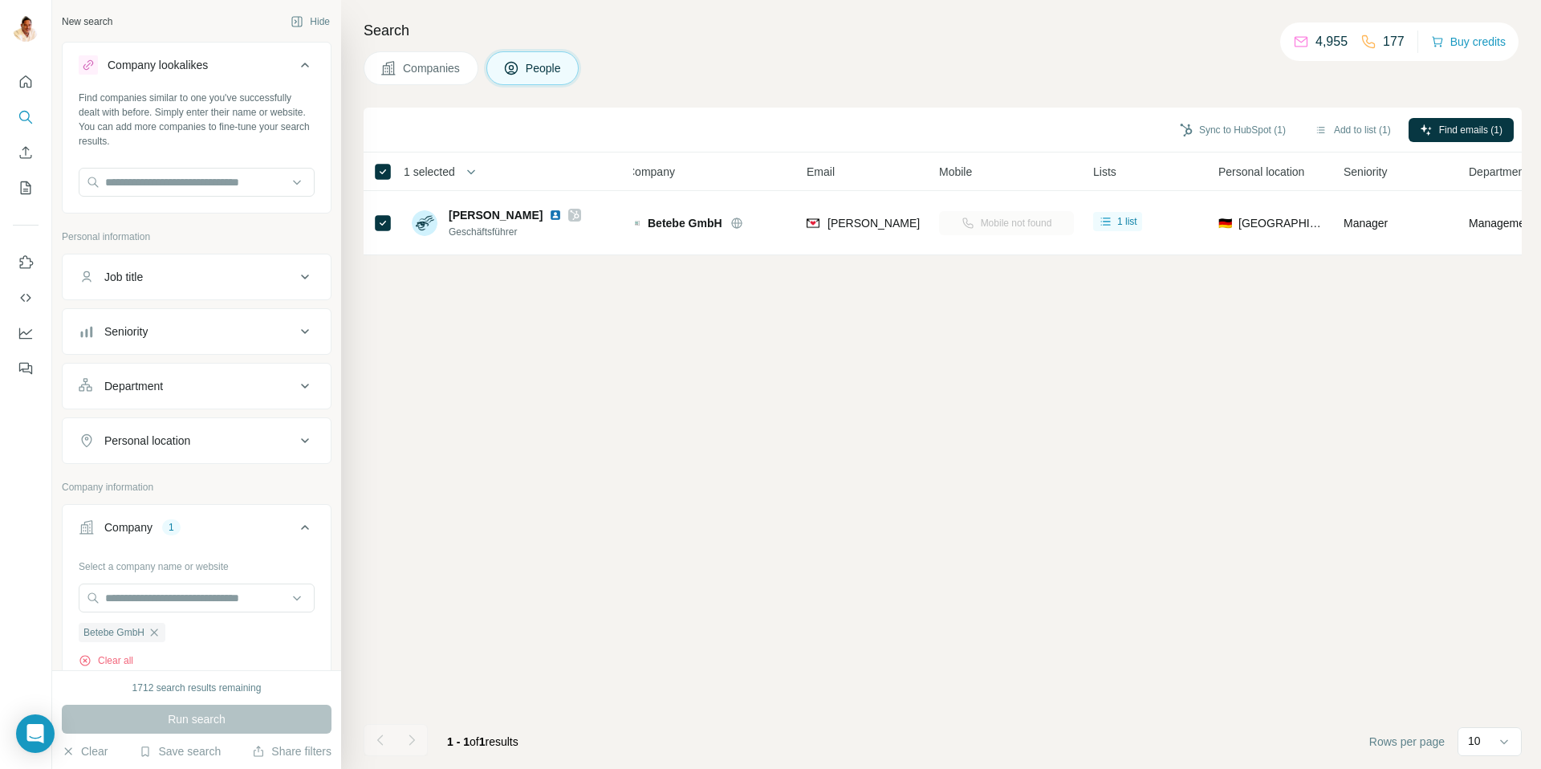
click at [153, 632] on icon "button" at bounding box center [154, 632] width 13 height 13
click at [181, 188] on input "text" at bounding box center [197, 182] width 236 height 29
paste input "**********"
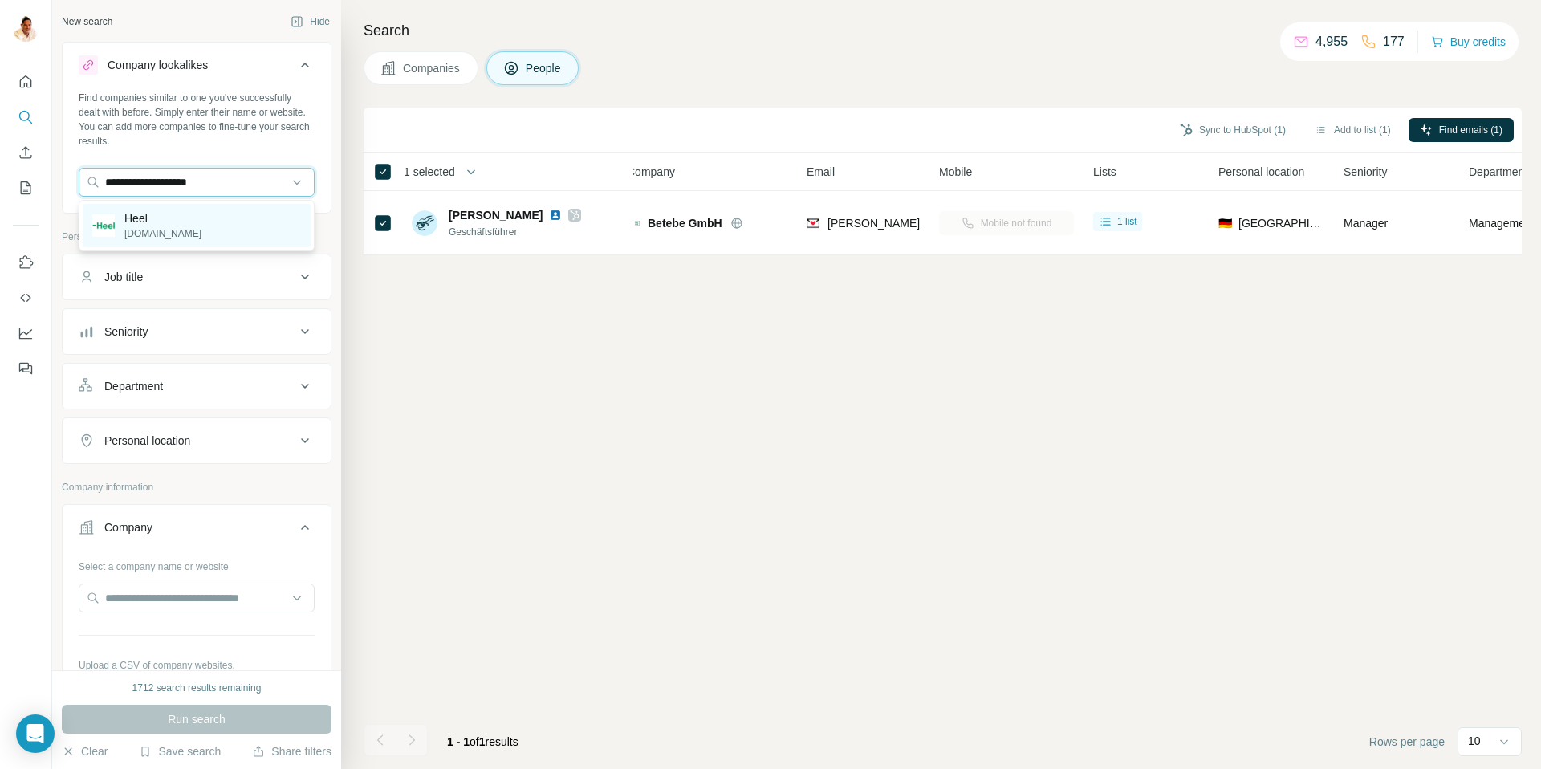
type input "**********"
click at [161, 230] on div "Heel [DOMAIN_NAME]" at bounding box center [197, 225] width 228 height 43
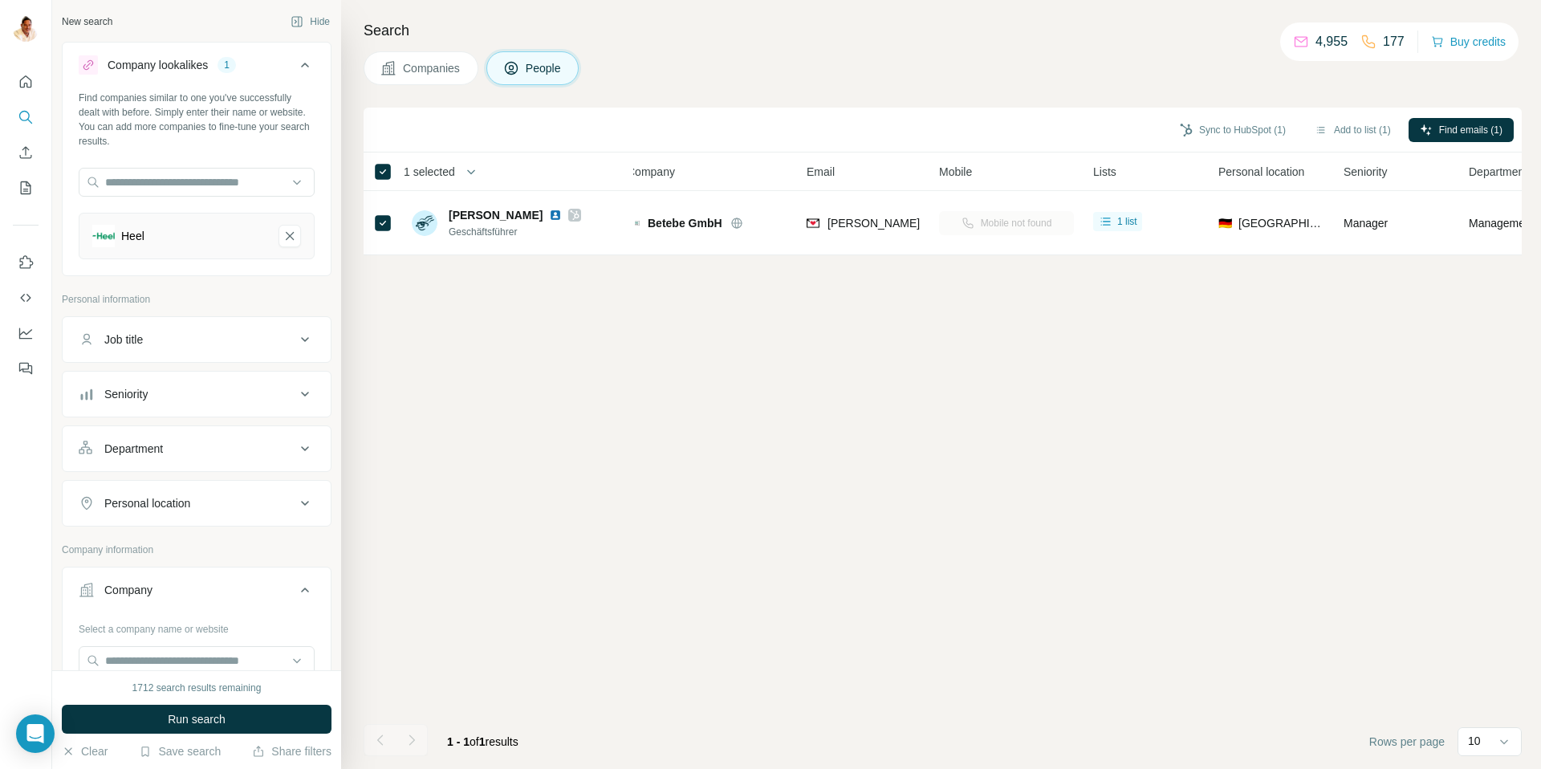
click at [410, 79] on button "Companies" at bounding box center [421, 68] width 115 height 34
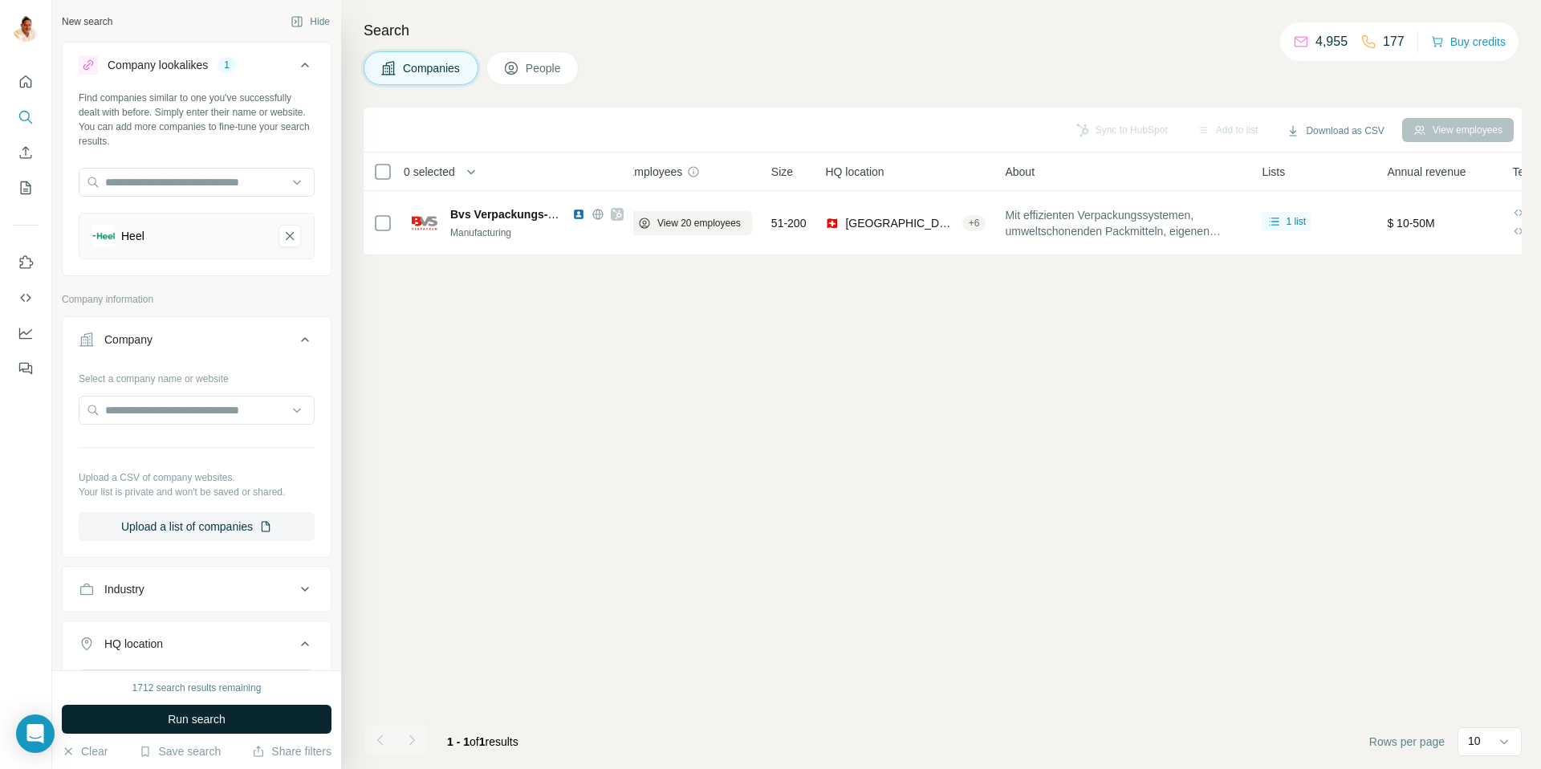
click at [197, 709] on button "Run search" at bounding box center [197, 719] width 270 height 29
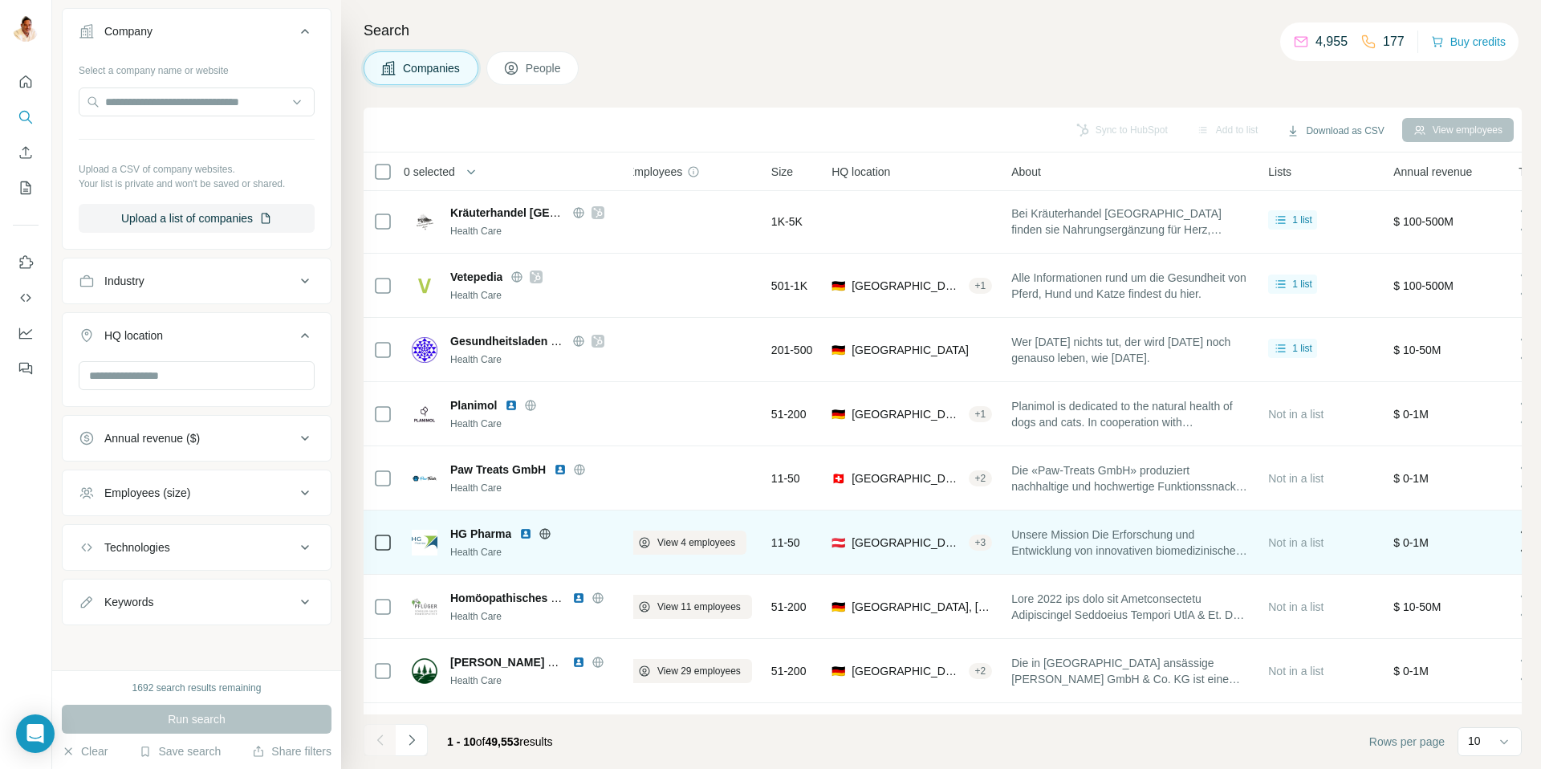
scroll to position [75, 16]
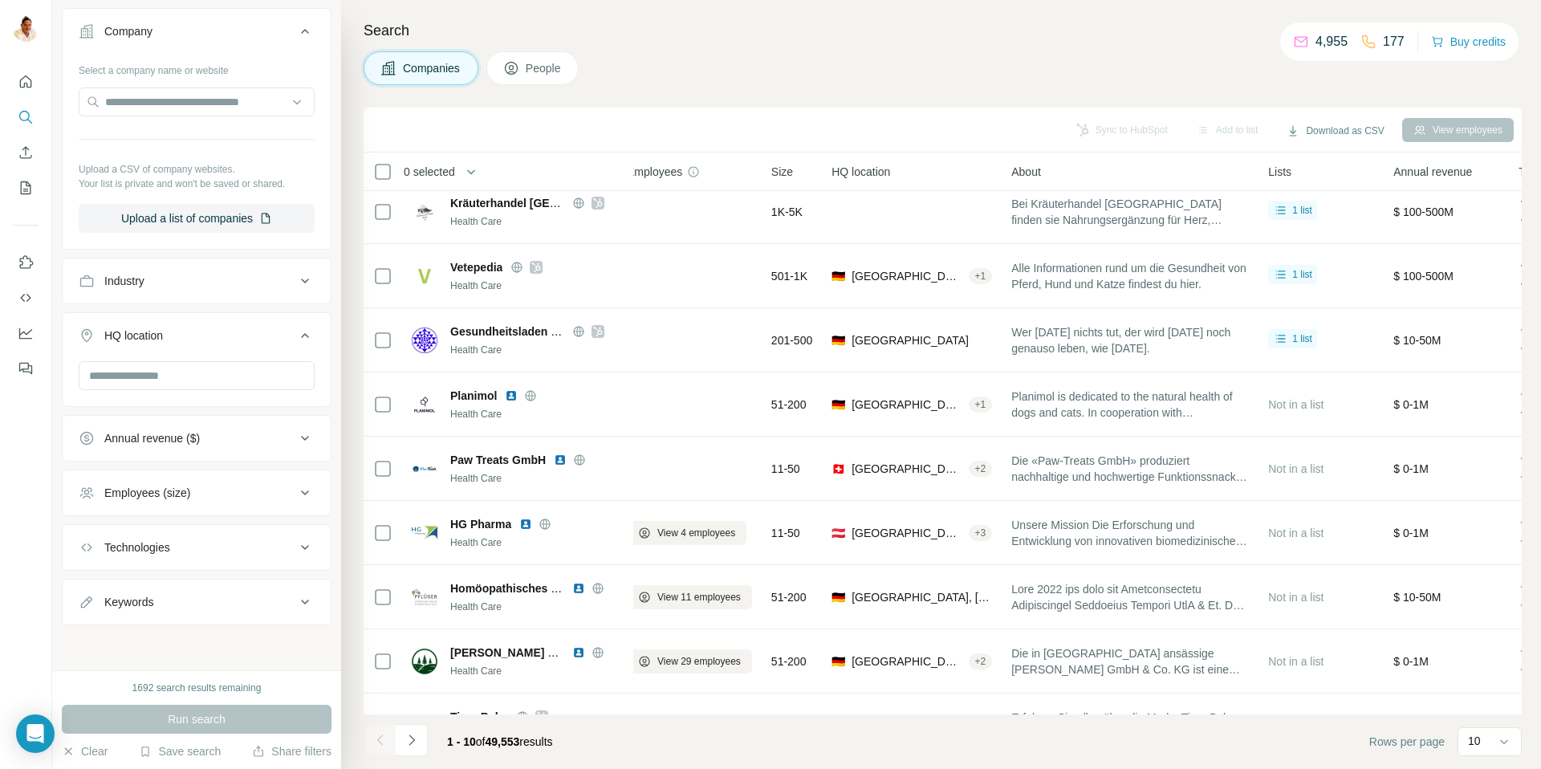
click at [213, 474] on button "Employees (size)" at bounding box center [197, 492] width 268 height 39
click at [100, 612] on span "51-200" at bounding box center [119, 617] width 42 height 16
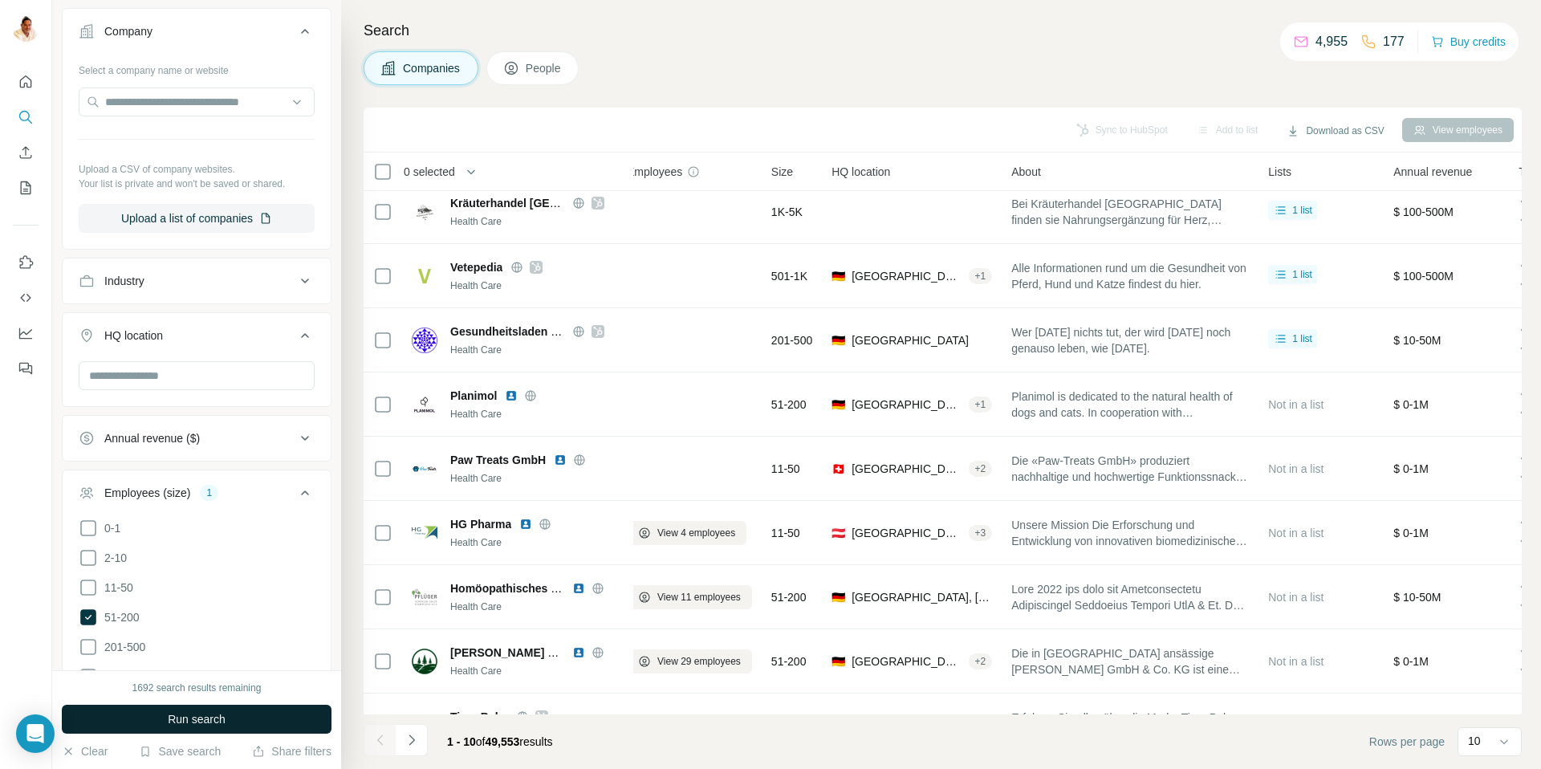
click at [177, 718] on span "Run search" at bounding box center [197, 719] width 58 height 16
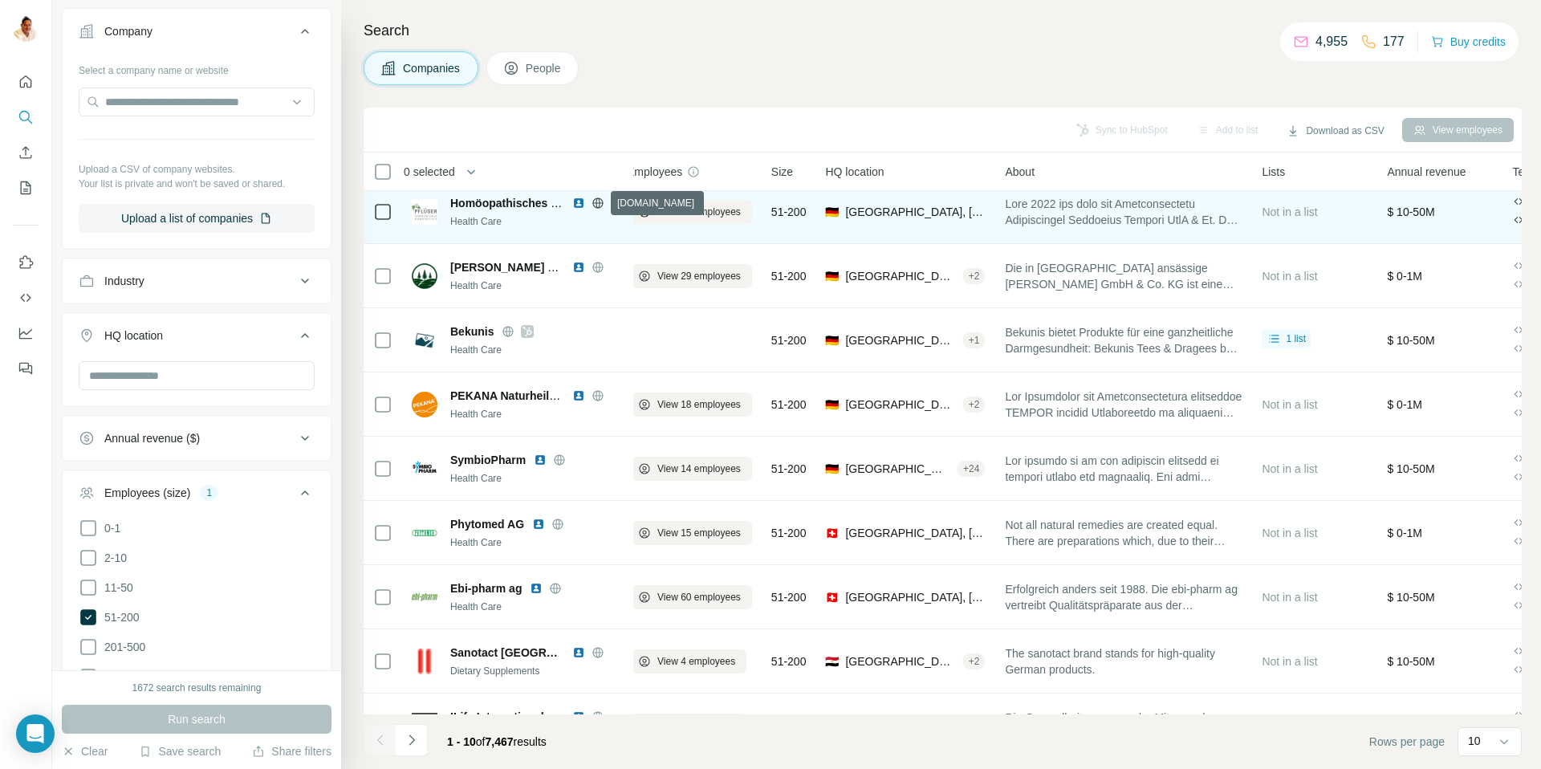
drag, startPoint x: 596, startPoint y: 201, endPoint x: 490, endPoint y: 202, distance: 106.7
click at [490, 202] on div "Homöopathisches Laboratorium [PERSON_NAME]" at bounding box center [536, 203] width 173 height 16
click at [598, 202] on icon at bounding box center [597, 202] width 10 height 1
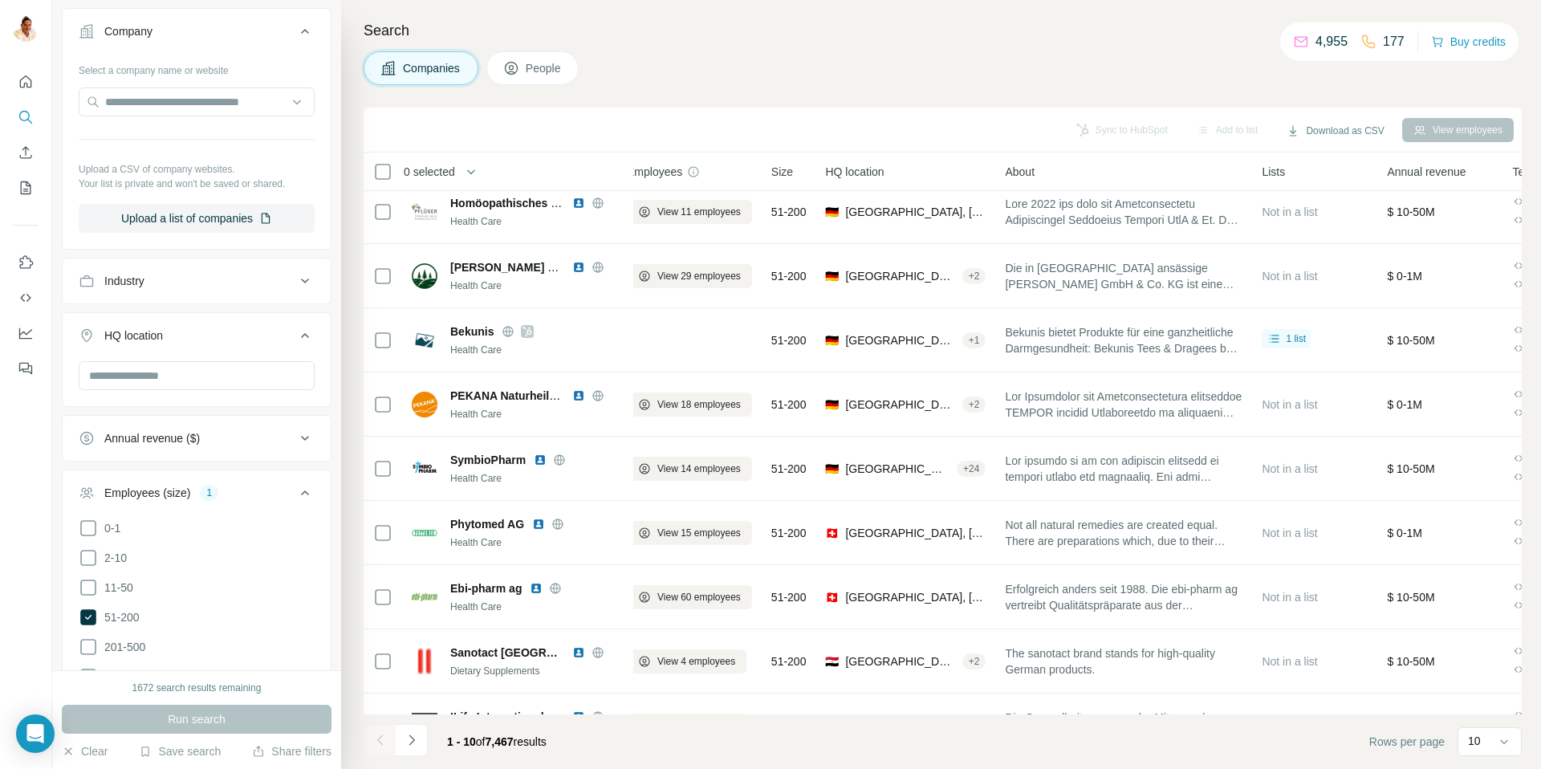
scroll to position [304, 0]
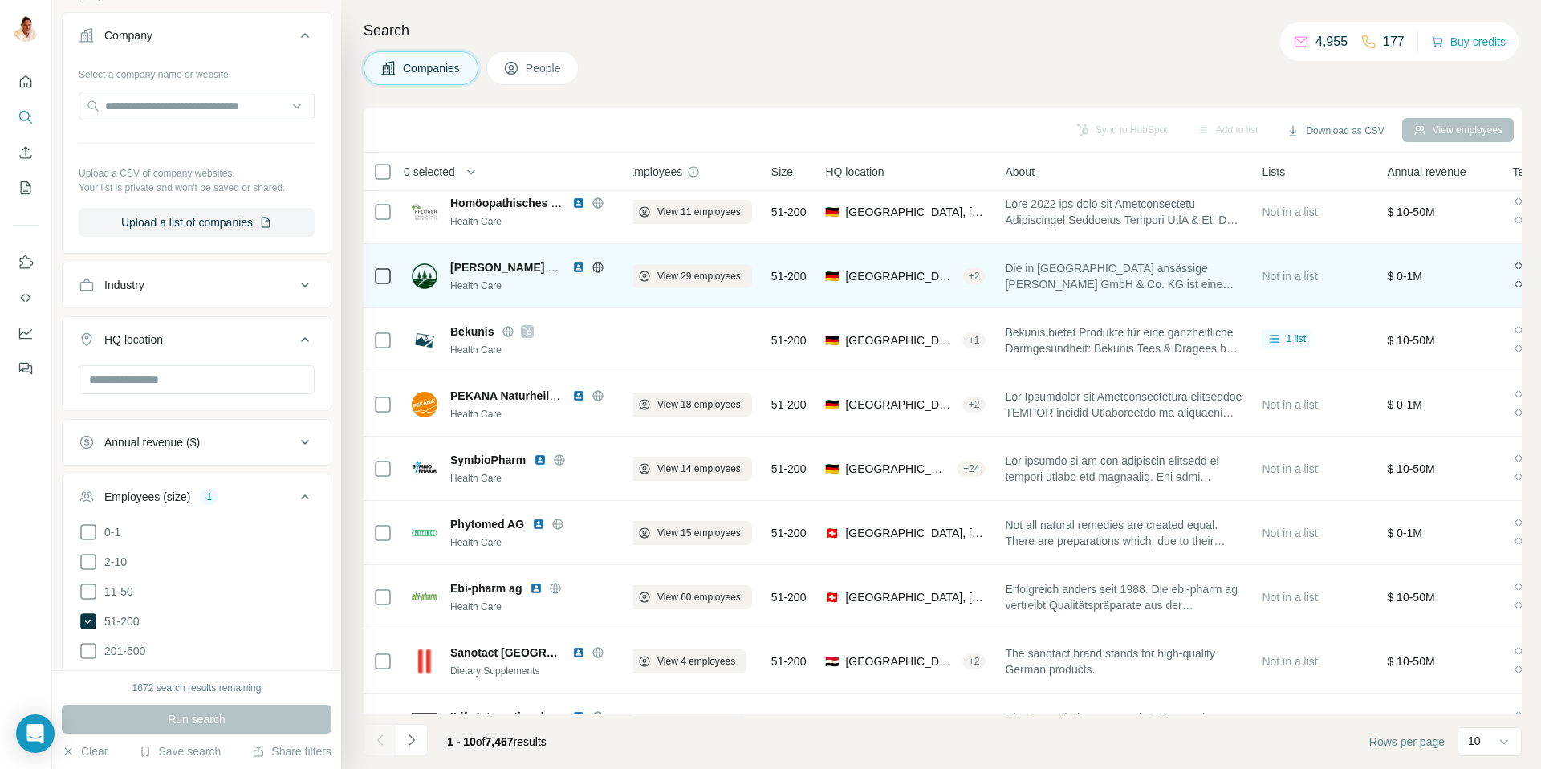
click at [599, 267] on icon at bounding box center [597, 267] width 13 height 13
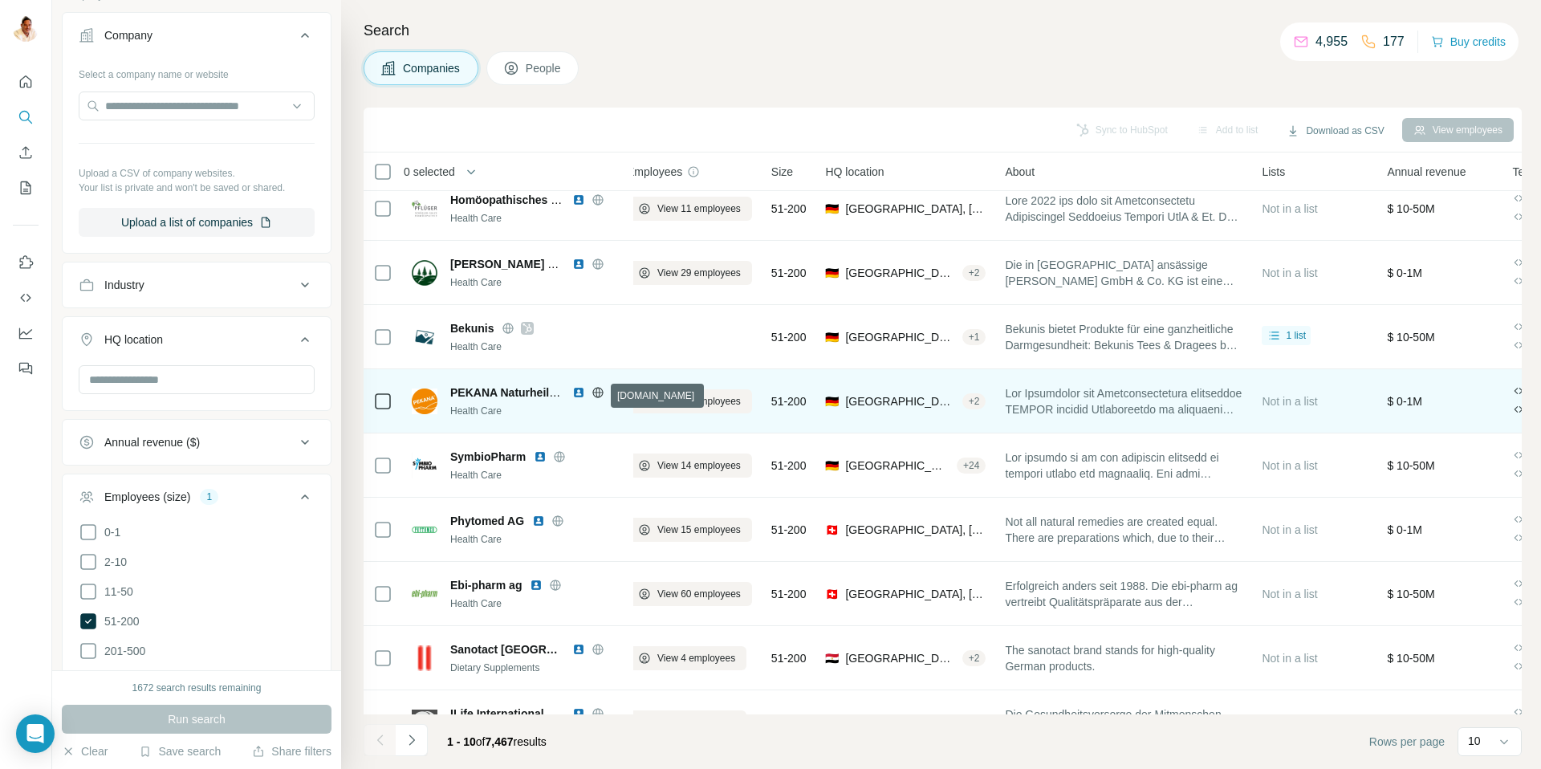
scroll to position [80, 16]
click at [596, 392] on icon at bounding box center [597, 390] width 4 height 10
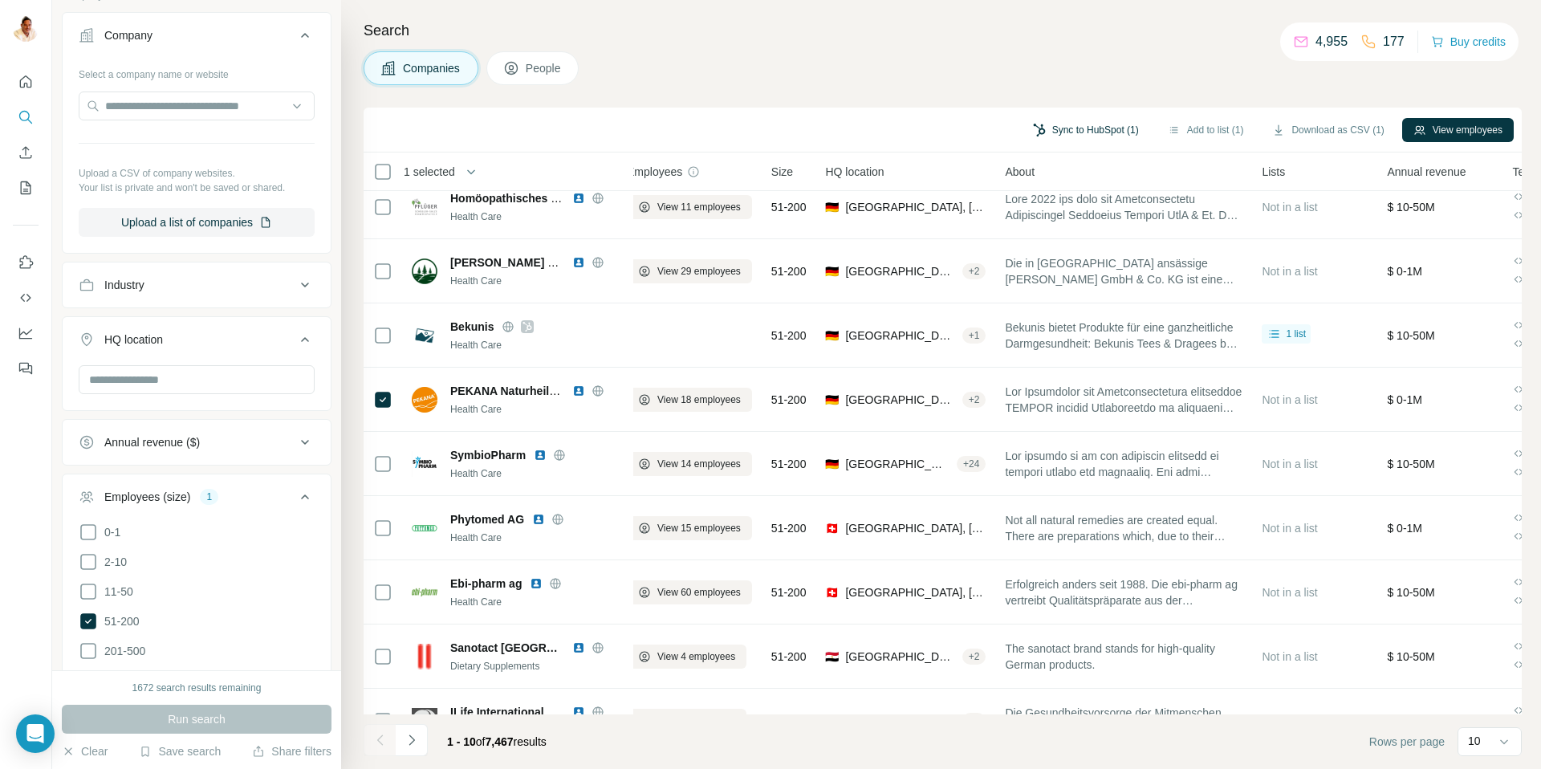
click at [1063, 128] on button "Sync to HubSpot (1)" at bounding box center [1086, 130] width 128 height 24
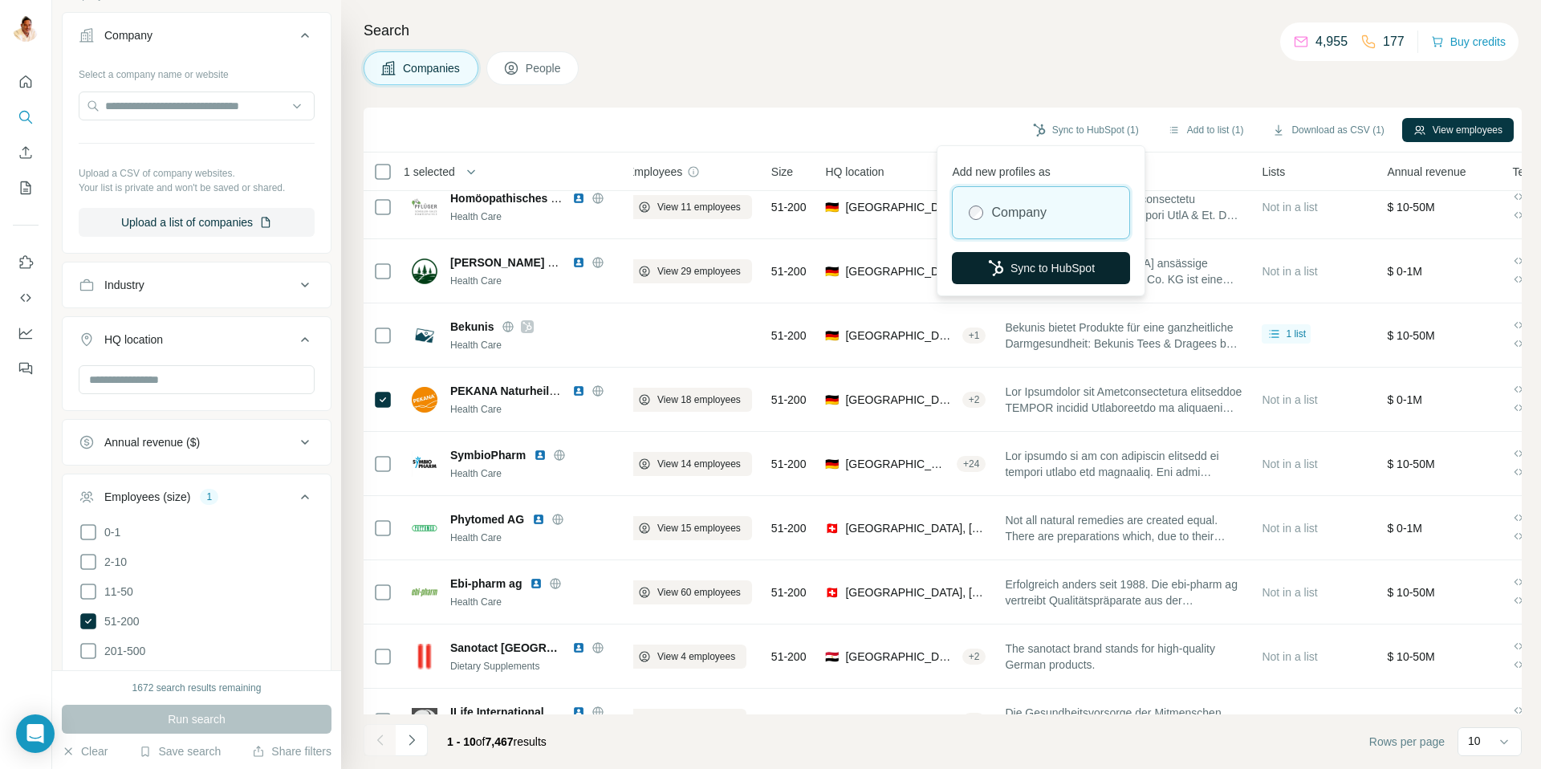
click at [1053, 262] on button "Sync to HubSpot" at bounding box center [1041, 268] width 178 height 32
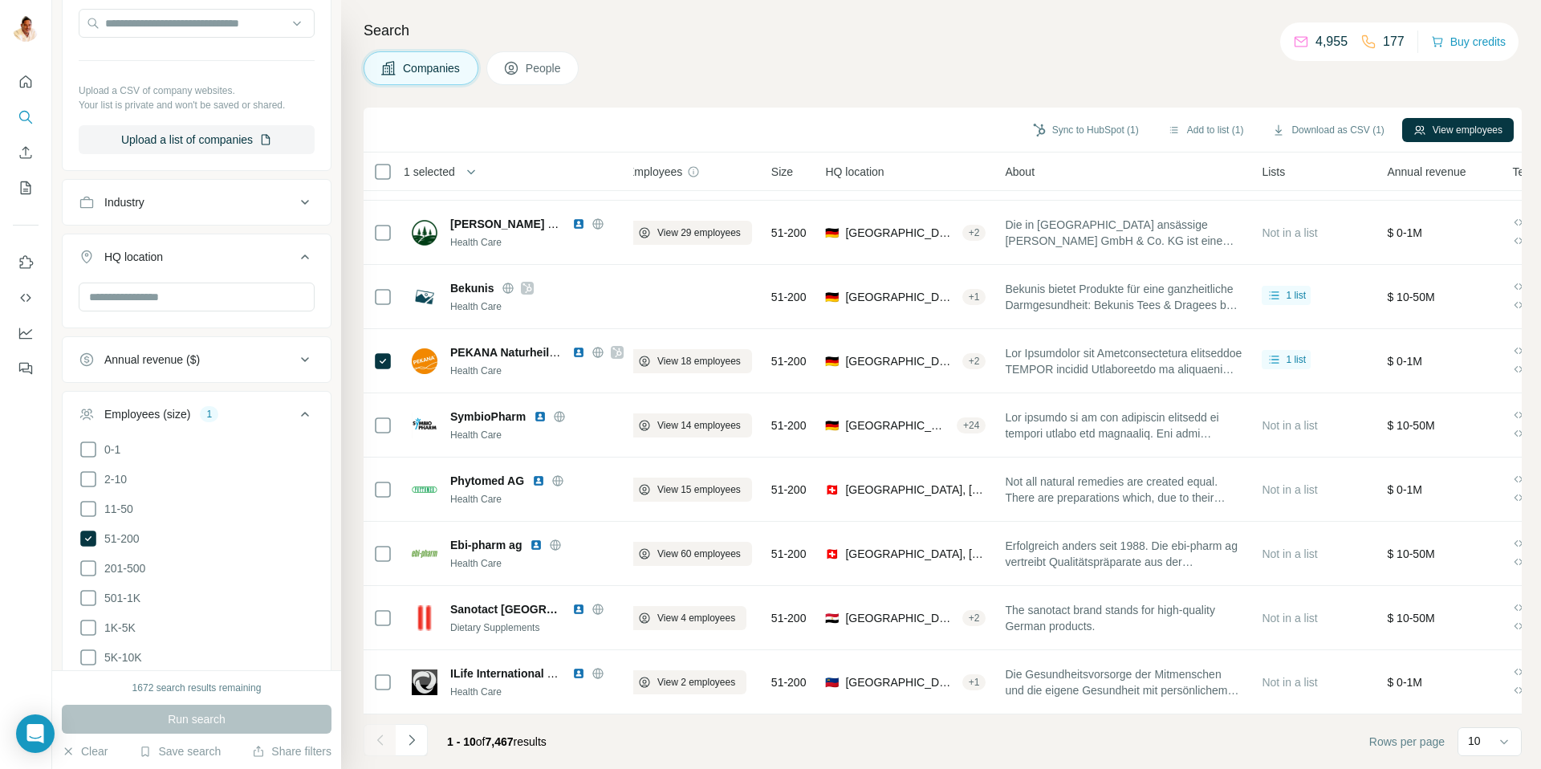
scroll to position [392, 0]
click at [91, 558] on icon at bounding box center [88, 563] width 19 height 19
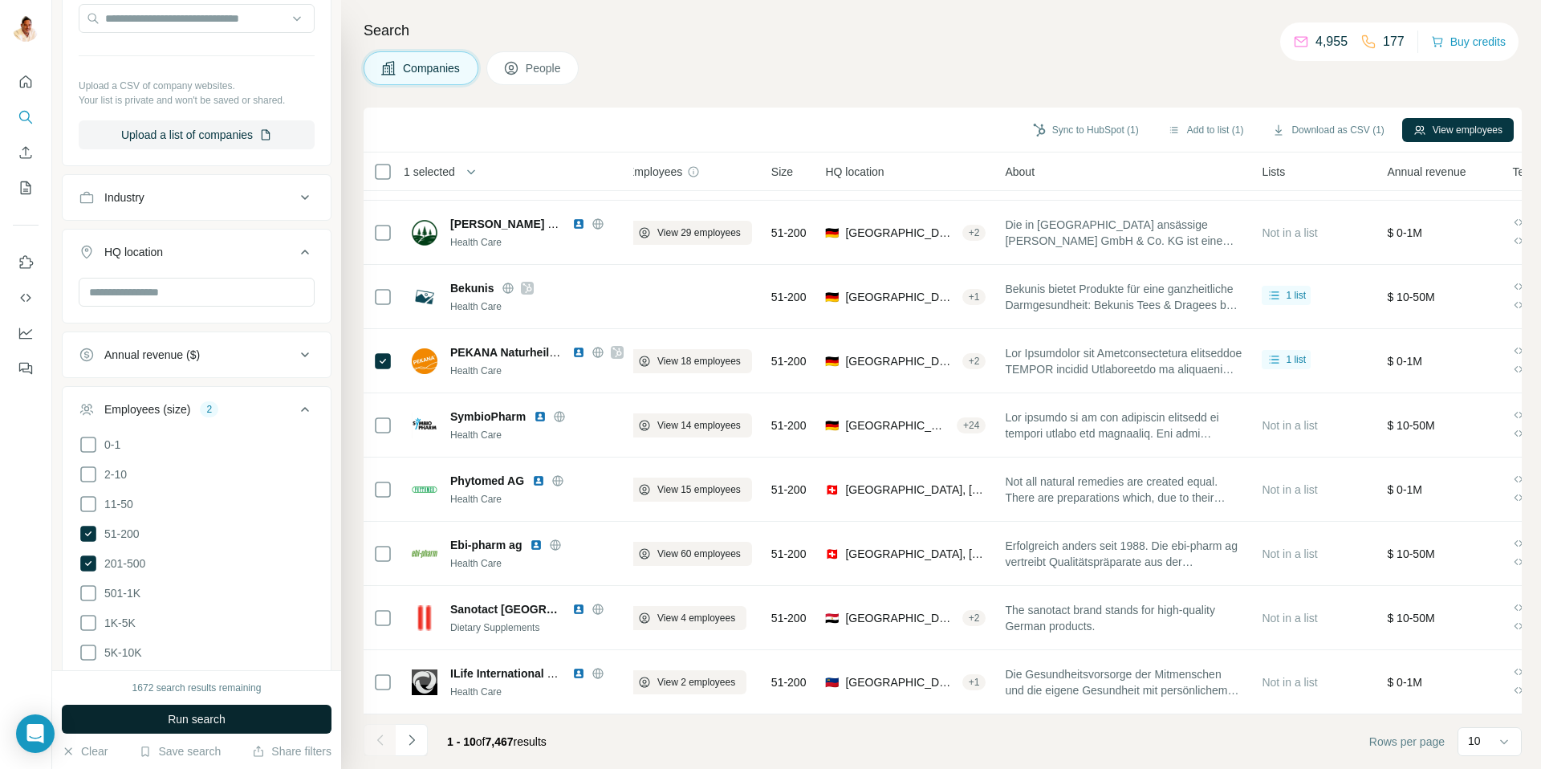
click at [201, 713] on span "Run search" at bounding box center [197, 719] width 58 height 16
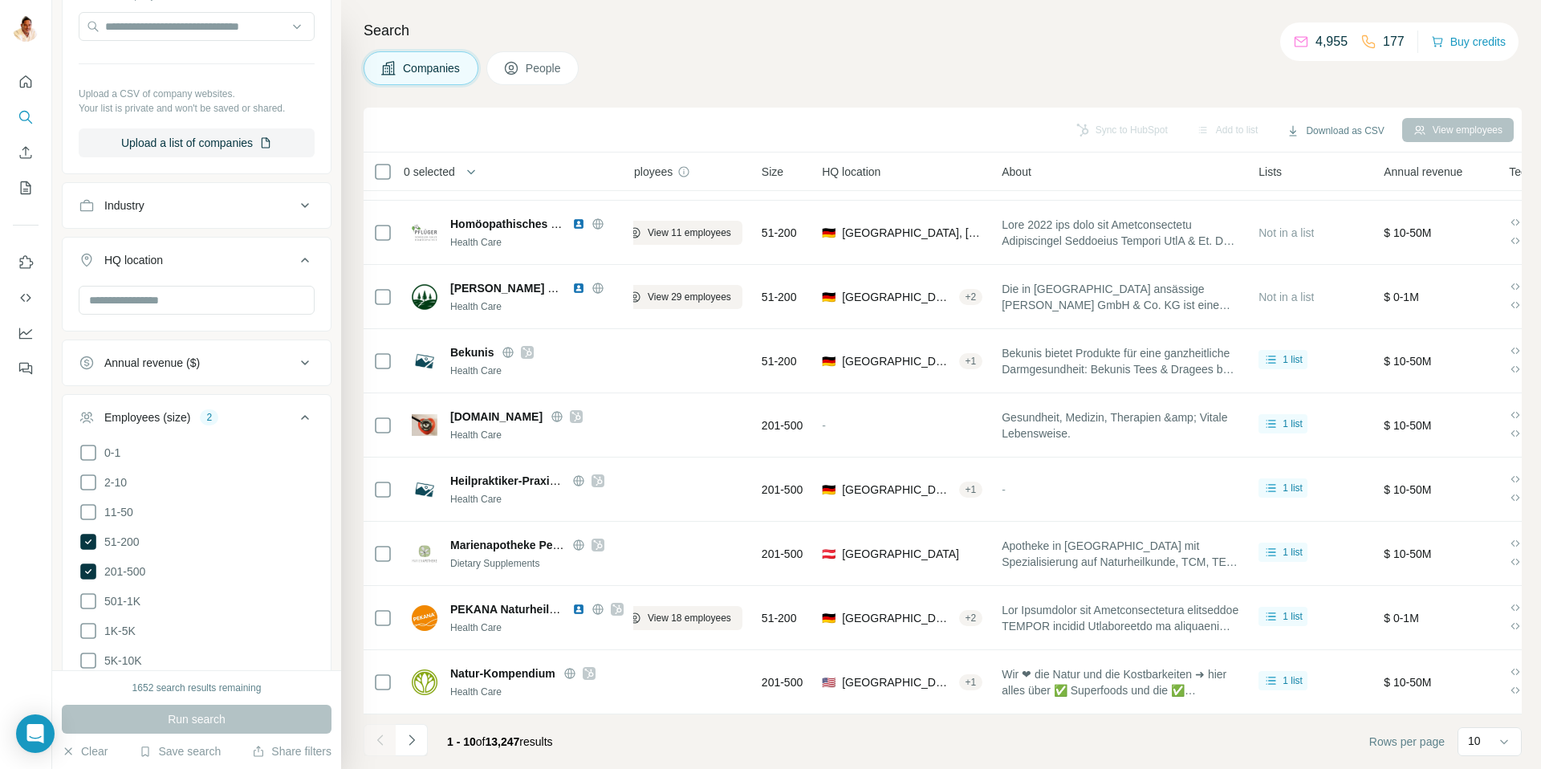
scroll to position [371, 0]
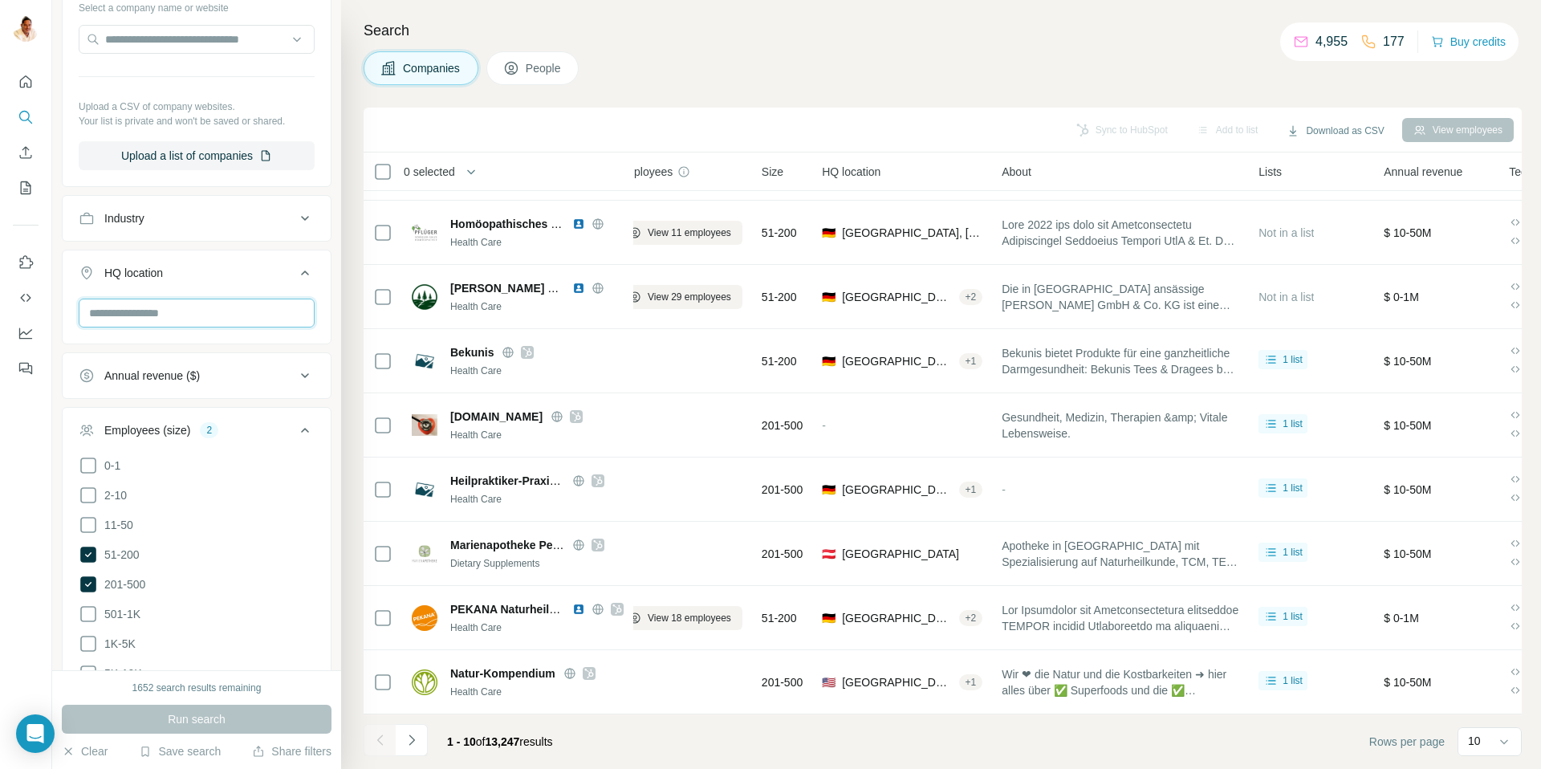
click at [165, 315] on input "text" at bounding box center [197, 313] width 236 height 29
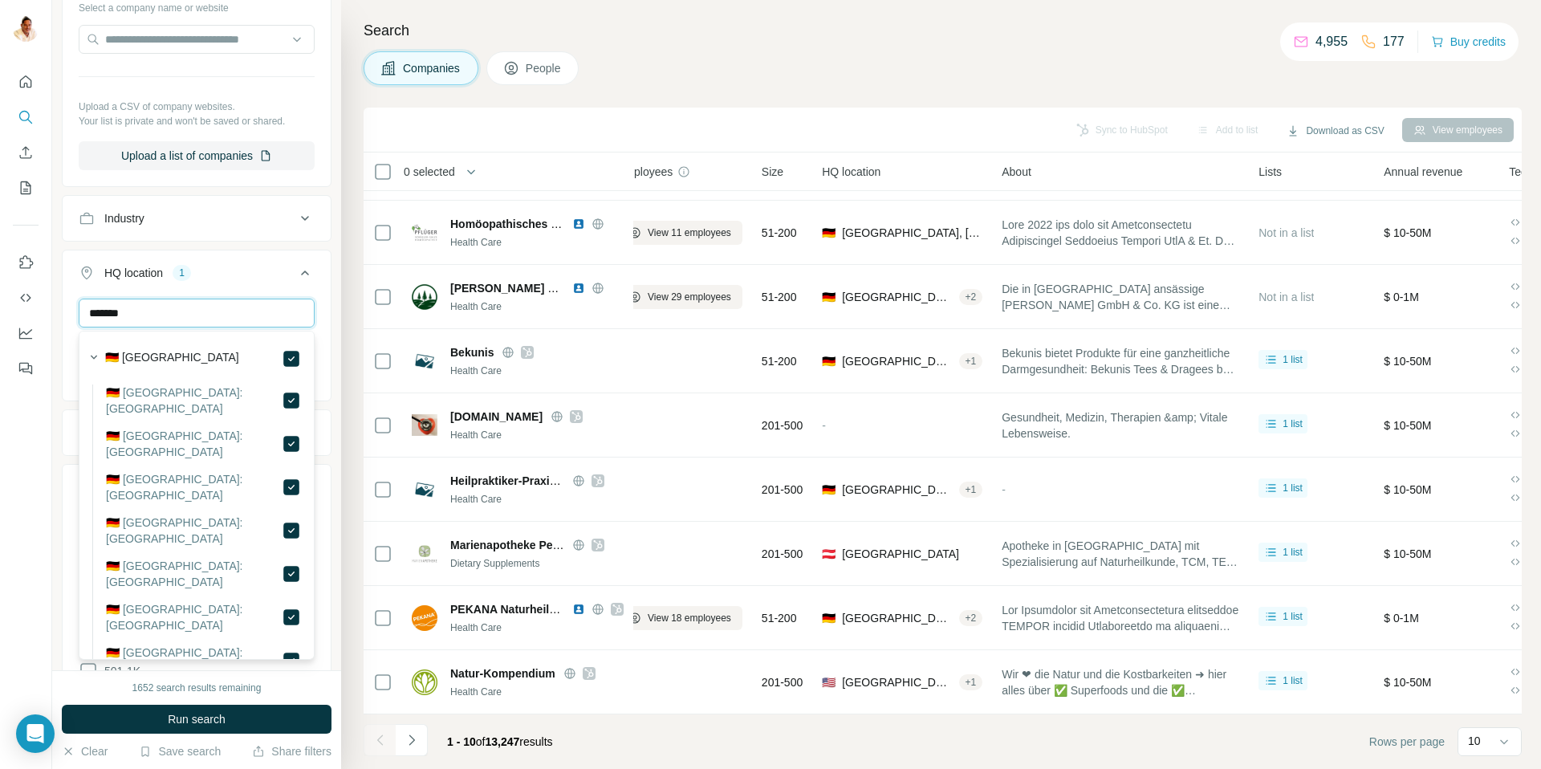
click at [209, 313] on input "*******" at bounding box center [197, 313] width 236 height 29
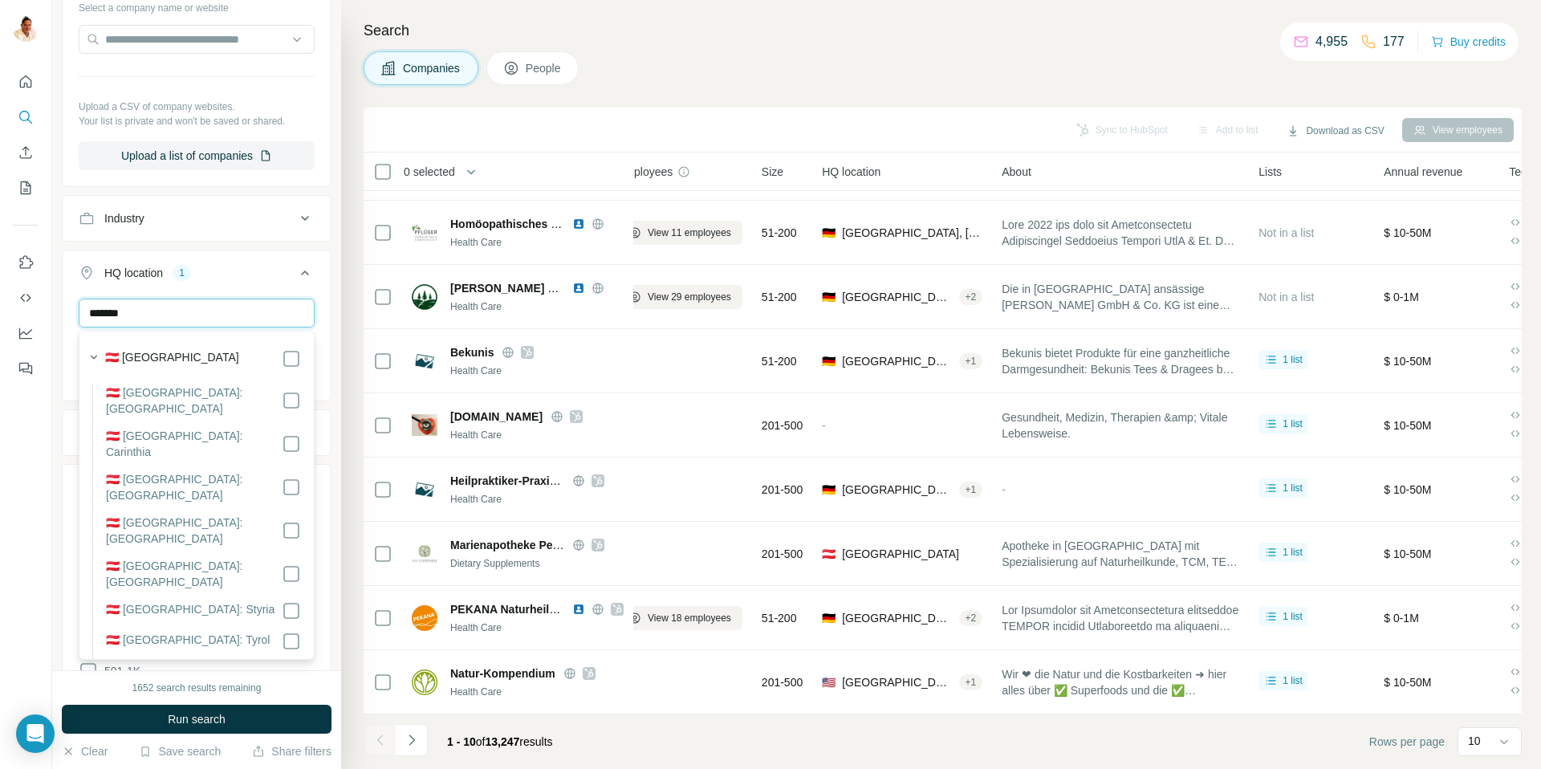
type input "*******"
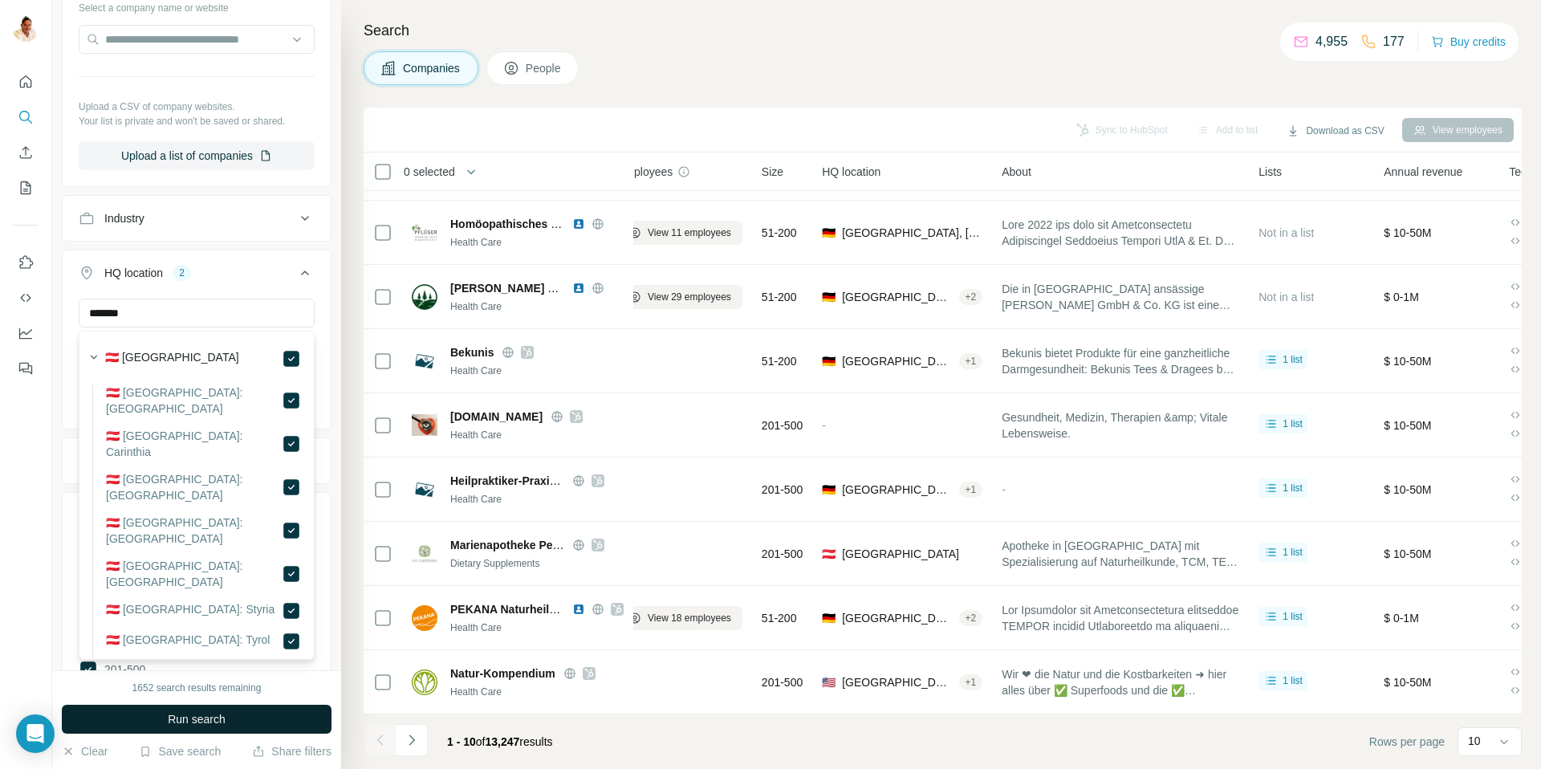
click at [203, 713] on span "Run search" at bounding box center [197, 719] width 58 height 16
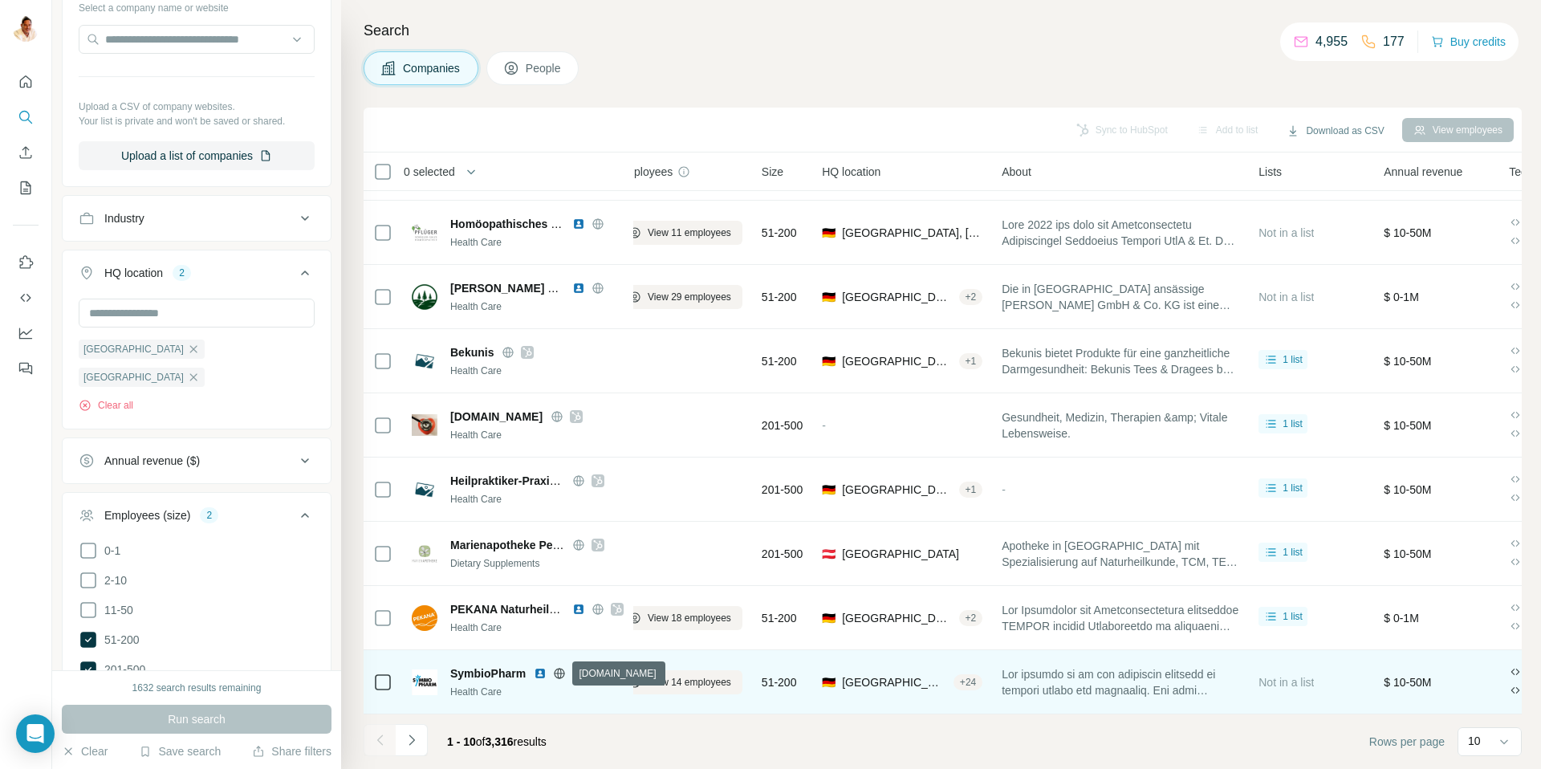
click at [559, 673] on icon at bounding box center [559, 673] width 13 height 13
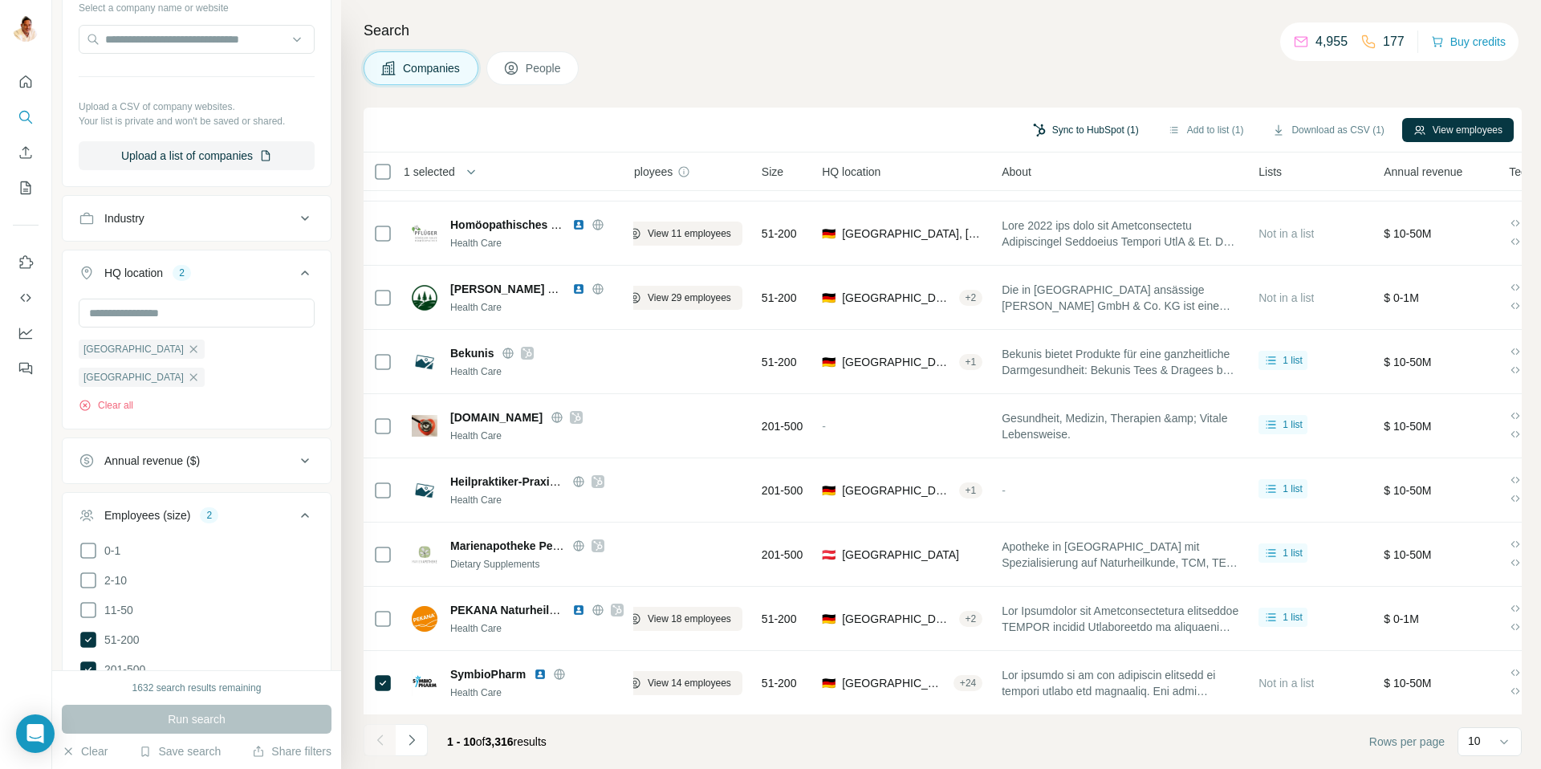
click at [1065, 126] on button "Sync to HubSpot (1)" at bounding box center [1086, 130] width 128 height 24
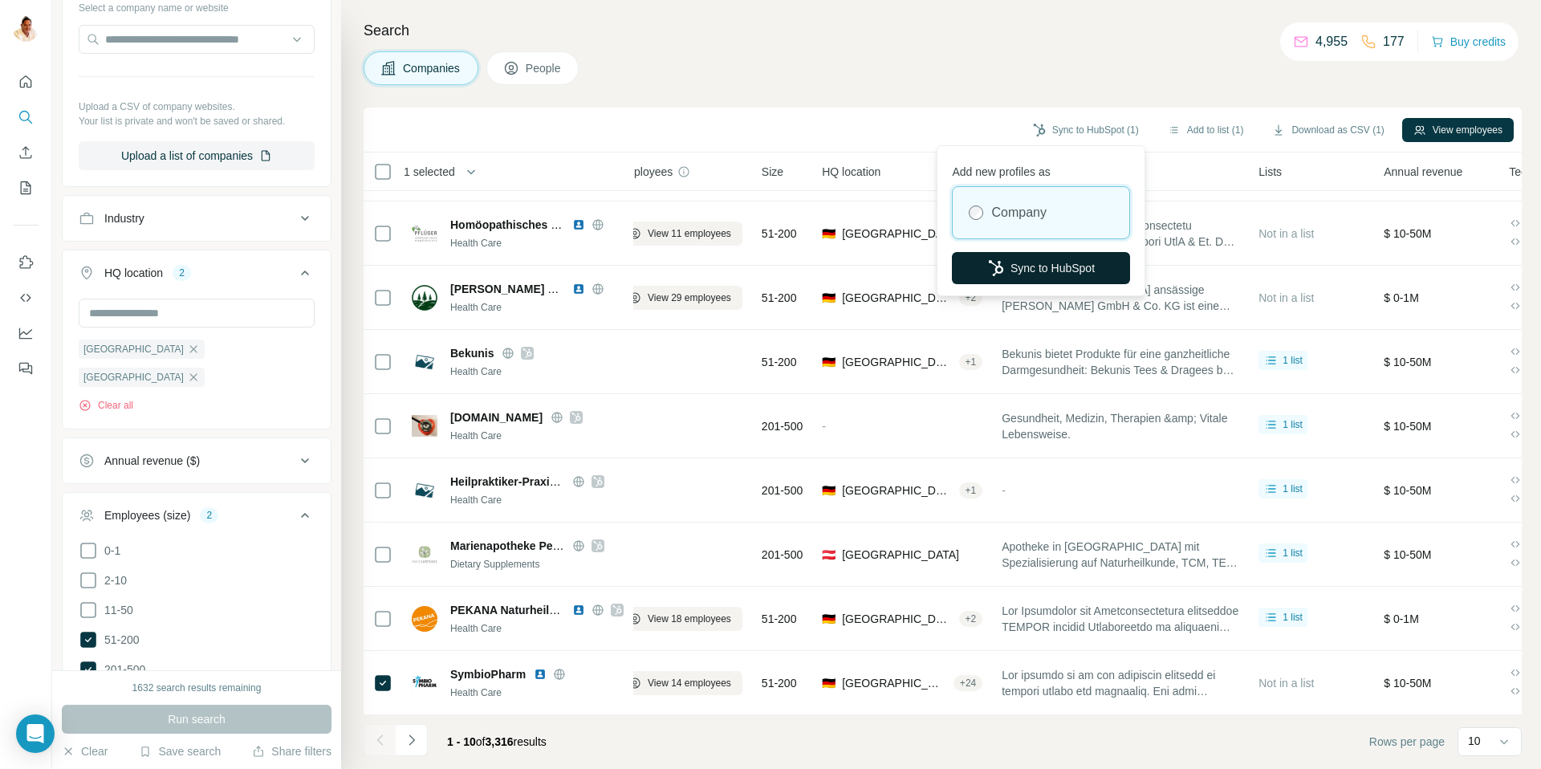
click at [1026, 265] on button "Sync to HubSpot" at bounding box center [1041, 268] width 178 height 32
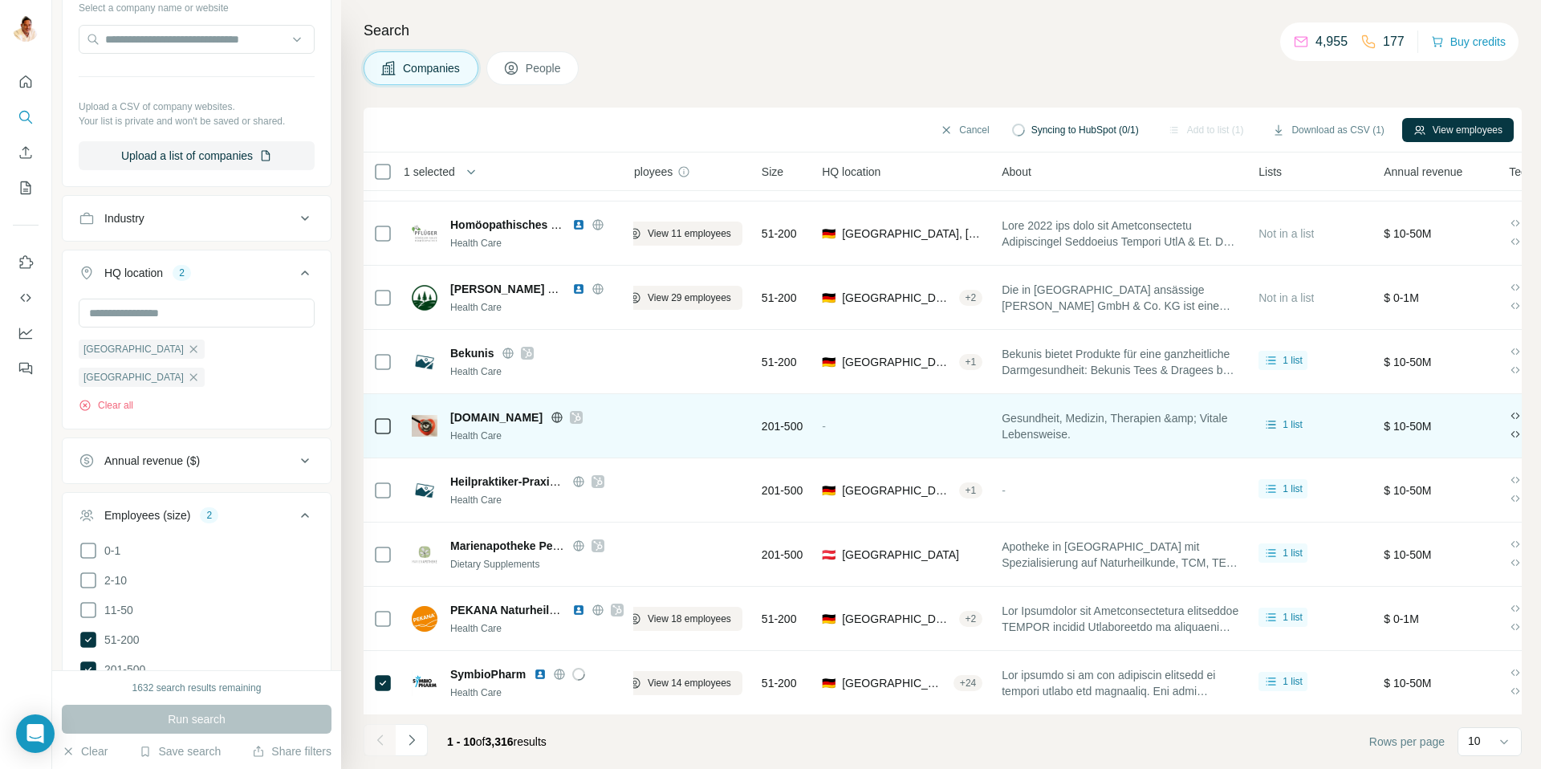
scroll to position [119, 26]
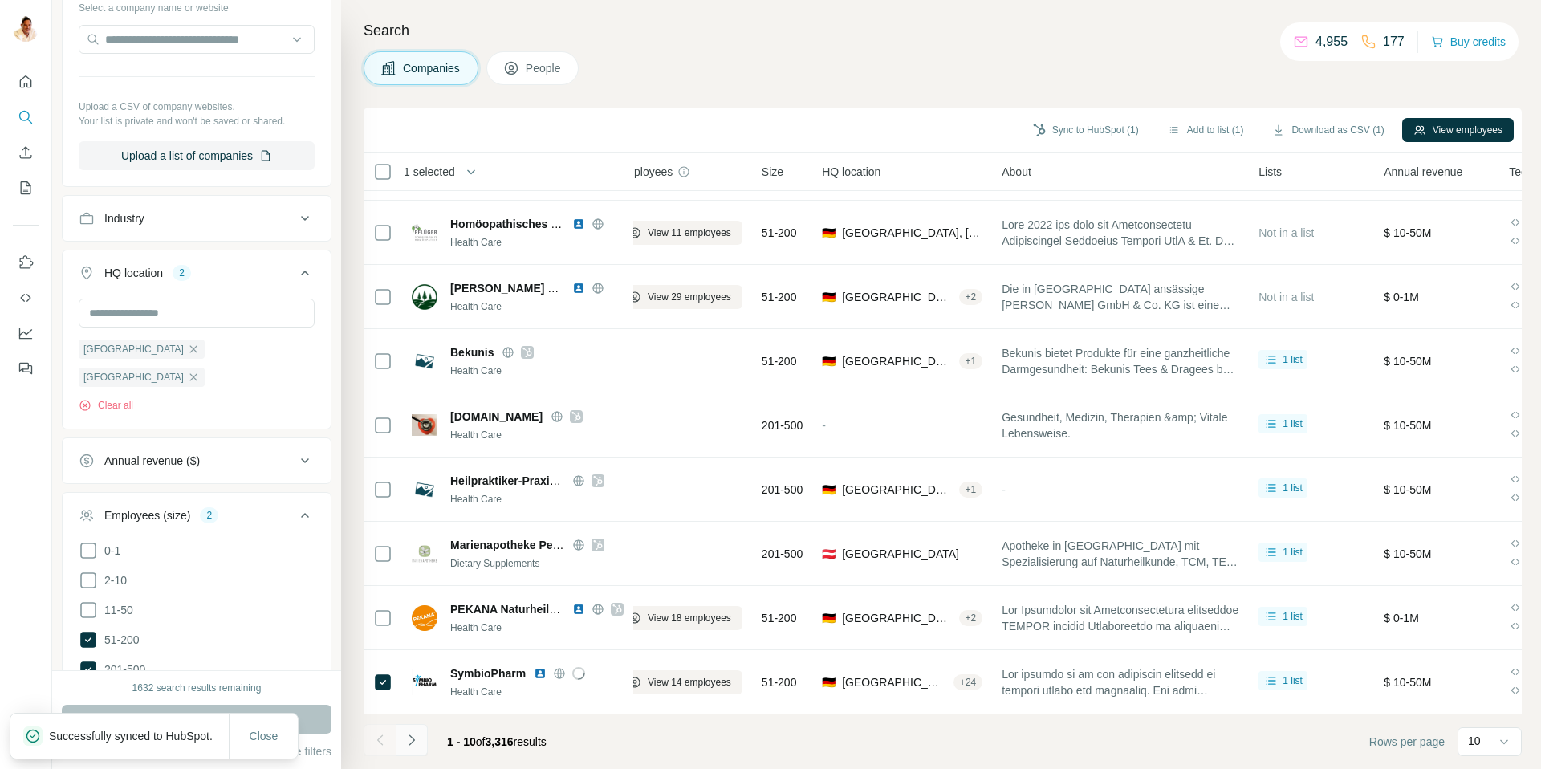
click at [416, 736] on icon "Navigate to next page" at bounding box center [412, 740] width 16 height 16
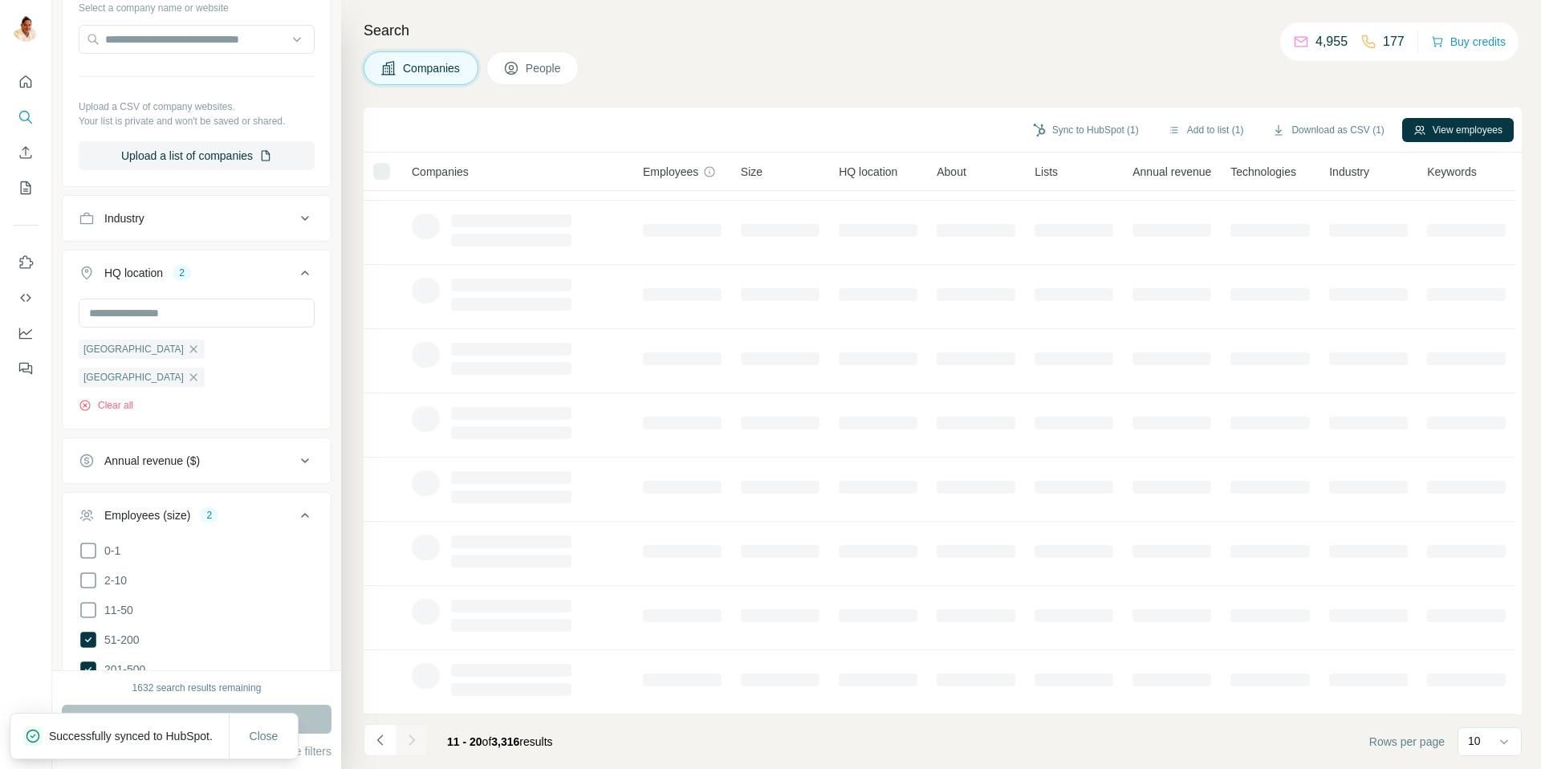
scroll to position [119, 0]
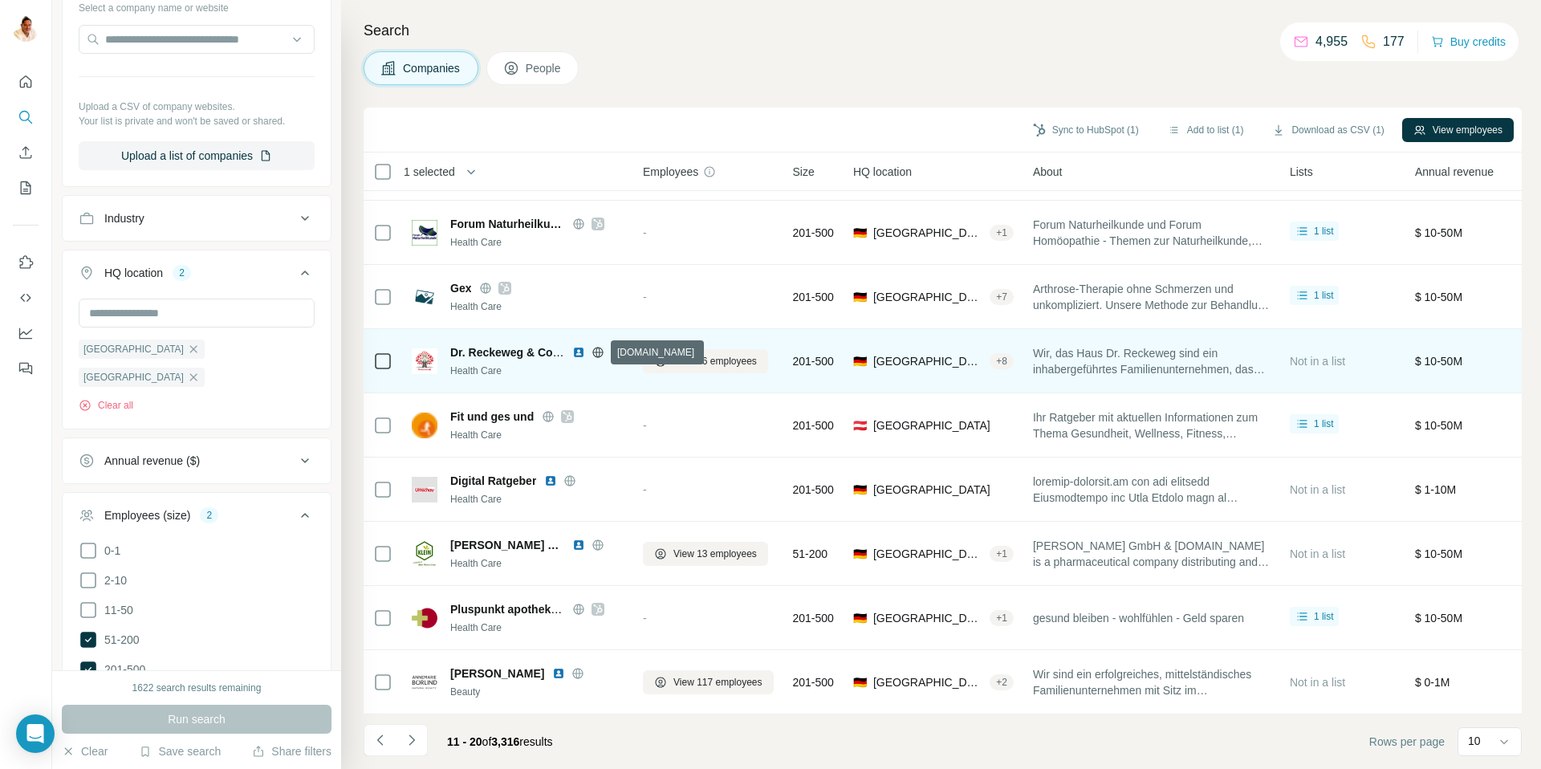
click at [596, 352] on icon at bounding box center [597, 352] width 10 height 1
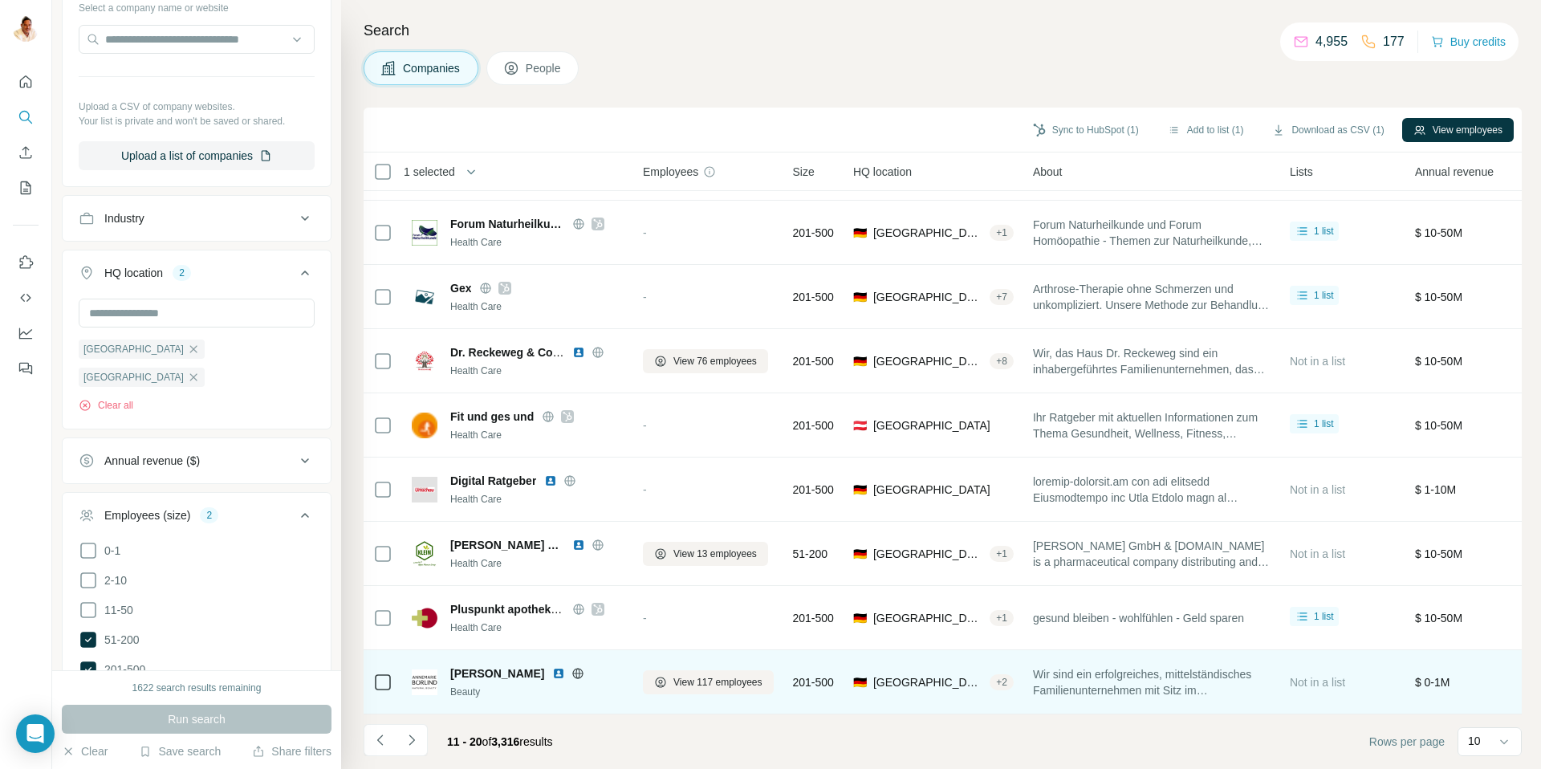
click at [580, 672] on icon at bounding box center [578, 673] width 4 height 10
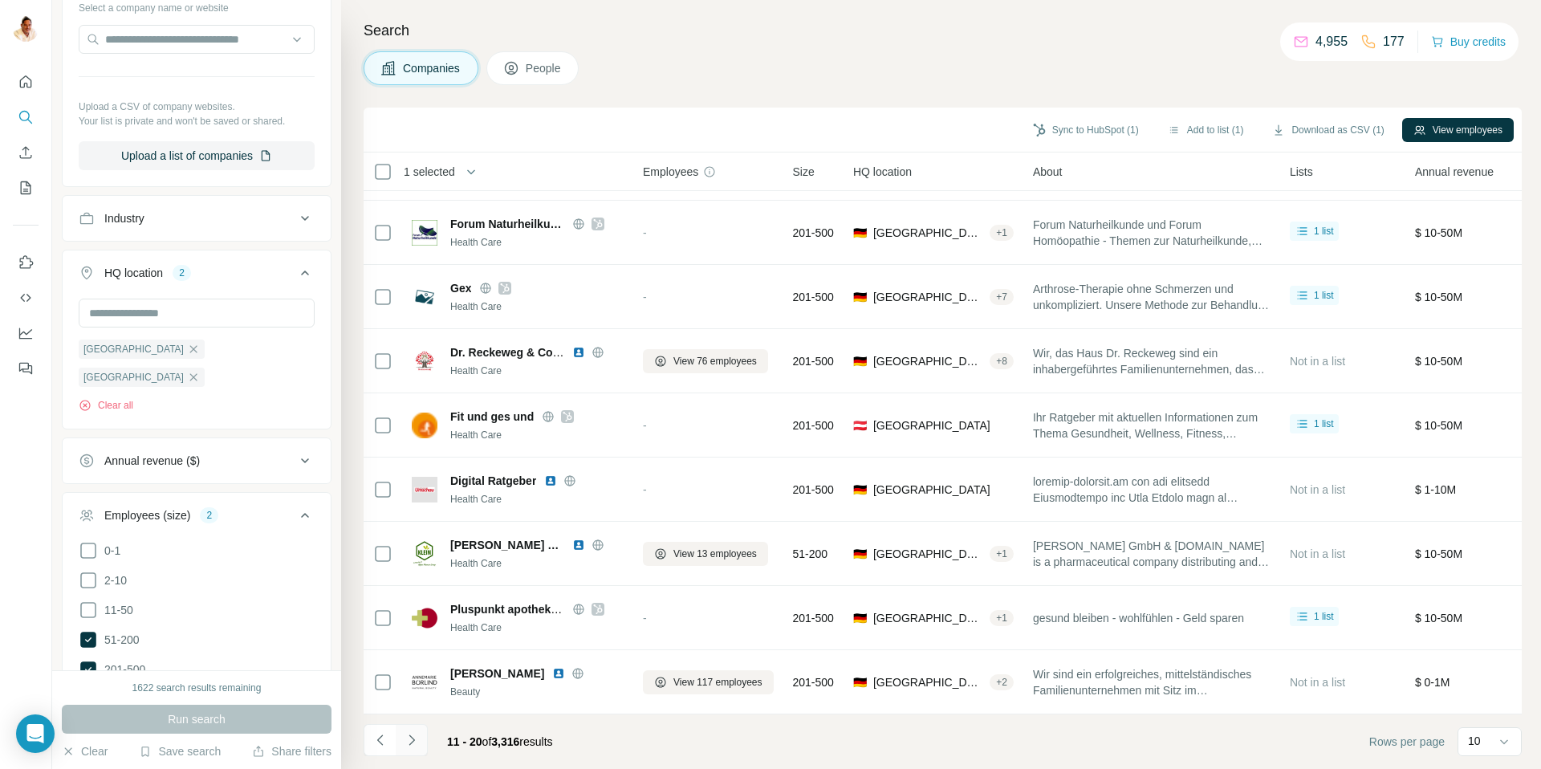
click at [420, 738] on button "Navigate to next page" at bounding box center [412, 740] width 32 height 32
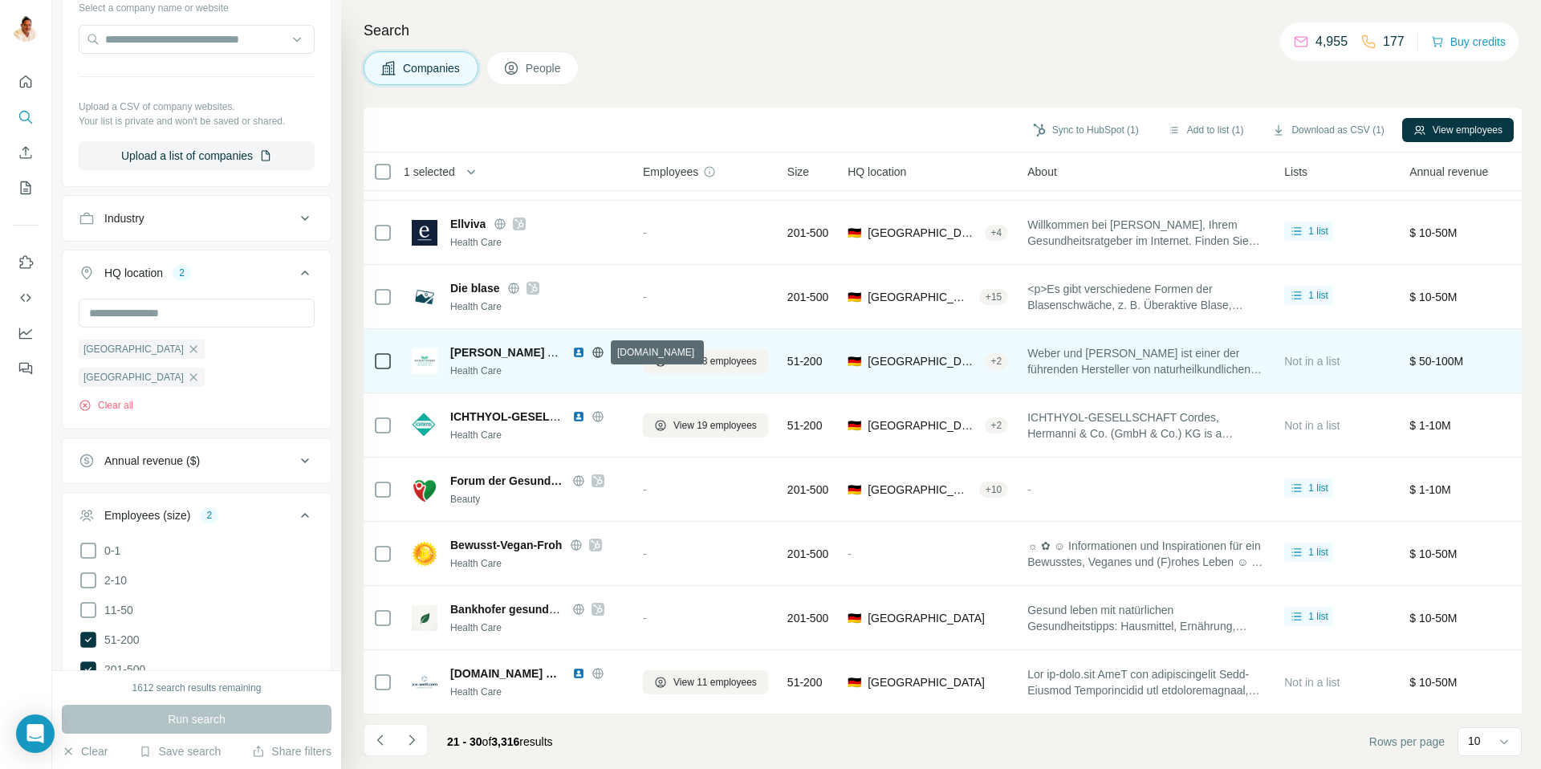
click at [599, 351] on icon at bounding box center [597, 352] width 13 height 13
